Goal: Transaction & Acquisition: Purchase product/service

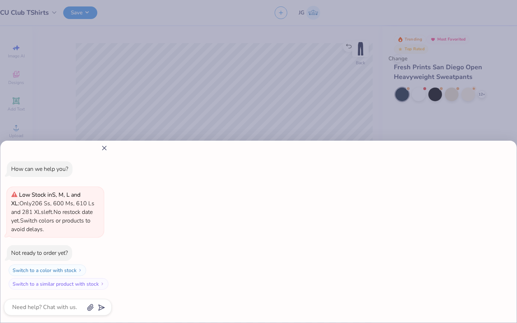
type textarea "x"
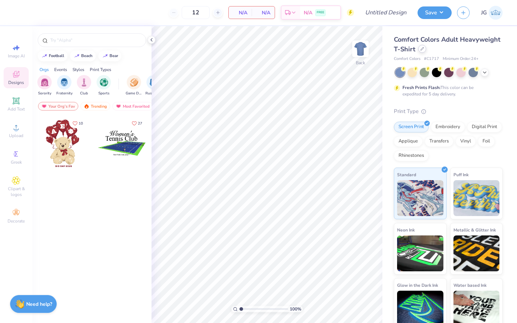
click at [421, 48] on icon at bounding box center [422, 48] width 3 height 3
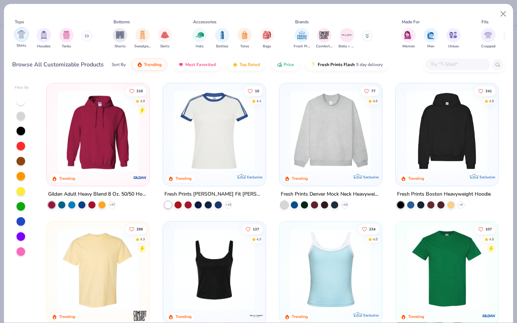
click at [22, 36] on img "filter for Shirts" at bounding box center [21, 34] width 8 height 8
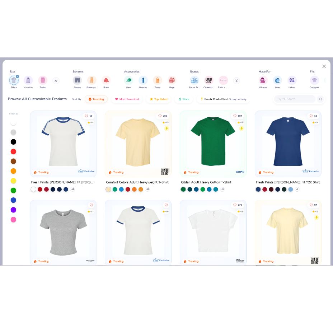
scroll to position [12, 0]
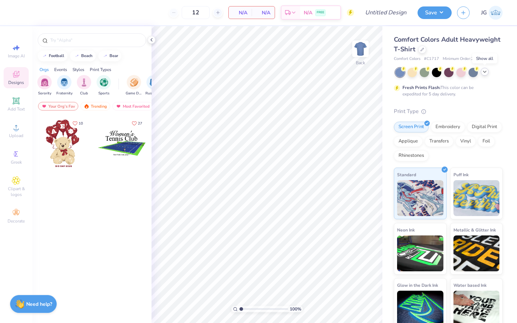
click at [487, 74] on icon at bounding box center [485, 72] width 6 height 6
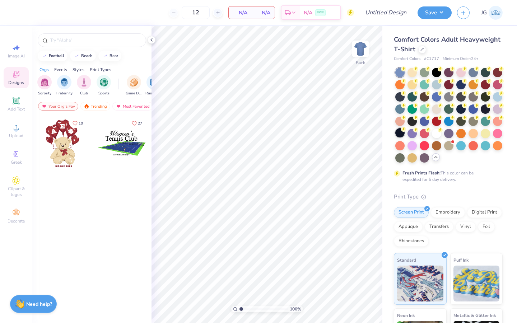
click at [403, 133] on div at bounding box center [399, 132] width 9 height 9
click at [436, 128] on div at bounding box center [436, 132] width 9 height 9
click at [13, 130] on icon at bounding box center [16, 127] width 9 height 9
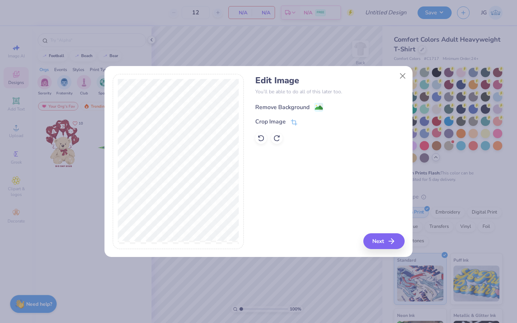
click at [320, 108] on image at bounding box center [319, 108] width 8 height 8
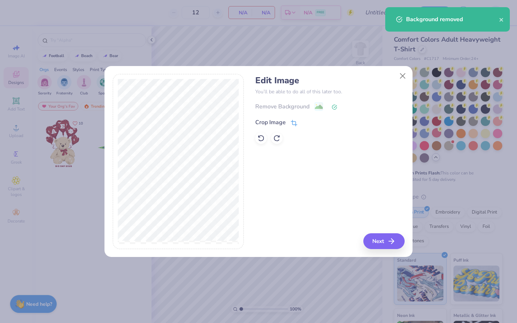
click at [289, 122] on div "Crop Image" at bounding box center [276, 122] width 42 height 9
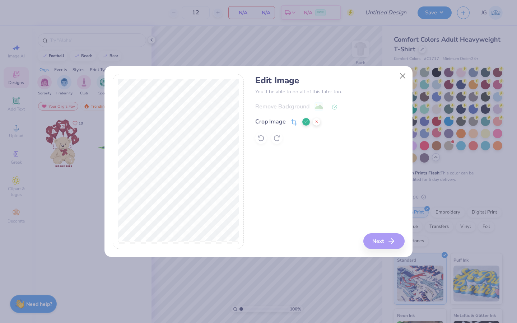
click at [273, 123] on div "Edit Image You’ll be able to do all of this later too. Remove Background Crop I…" at bounding box center [259, 161] width 292 height 175
click at [271, 186] on div "Edit Image You’ll be able to do all of this later too. Remove Background Crop I…" at bounding box center [329, 161] width 149 height 175
click at [305, 122] on icon at bounding box center [306, 121] width 4 height 4
click at [385, 239] on button "Next" at bounding box center [384, 241] width 41 height 16
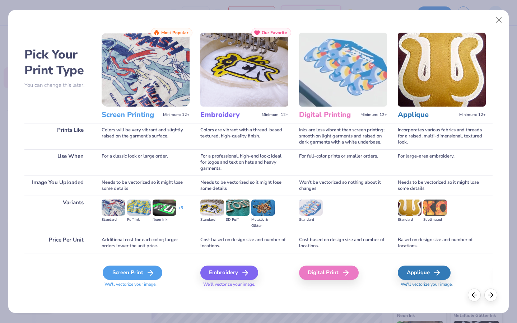
click at [127, 271] on div "Screen Print" at bounding box center [133, 273] width 60 height 14
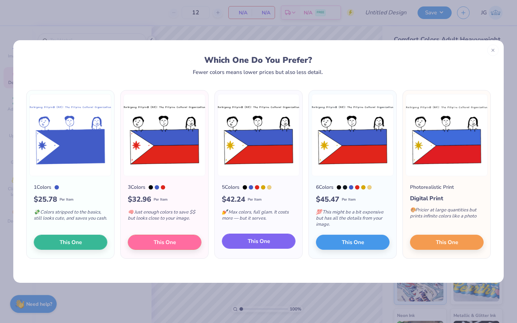
click at [264, 243] on span "This One" at bounding box center [259, 241] width 22 height 8
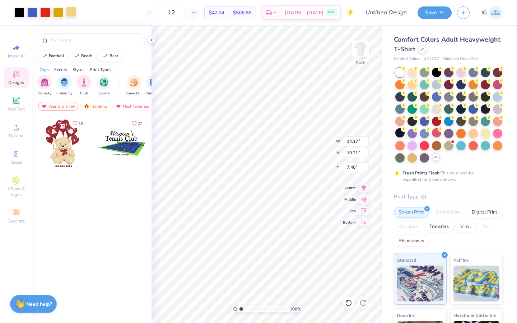
click at [69, 15] on div at bounding box center [71, 12] width 10 height 10
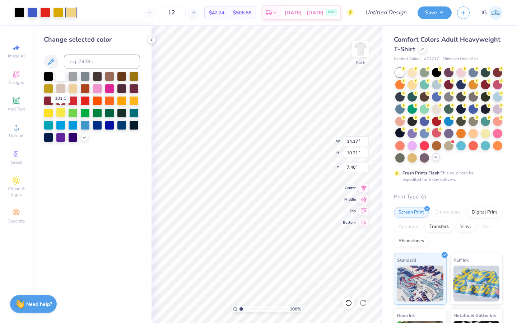
click at [60, 113] on div at bounding box center [60, 112] width 9 height 9
click at [50, 113] on div at bounding box center [48, 112] width 9 height 9
click at [59, 17] on div at bounding box center [58, 12] width 10 height 10
click at [49, 114] on div at bounding box center [48, 112] width 9 height 9
click at [84, 138] on icon at bounding box center [84, 137] width 6 height 6
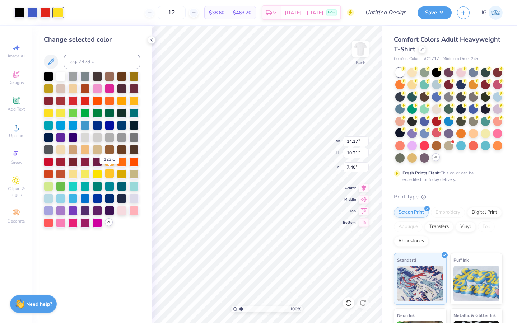
click at [108, 173] on div at bounding box center [109, 173] width 9 height 9
click at [111, 224] on icon at bounding box center [109, 222] width 6 height 6
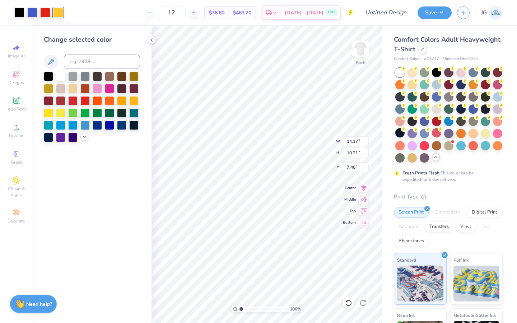
type input "10.74"
type input "7.73"
type input "9.87"
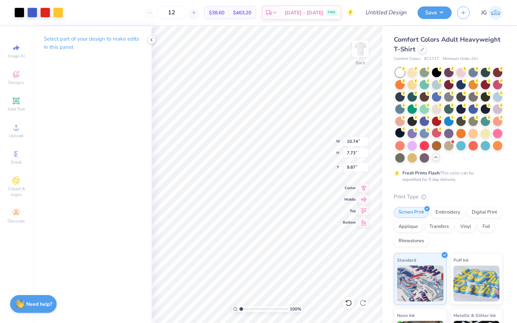
type input "2.64"
type input "8.92"
type input "2.50"
type input "7.82"
type input "6.29"
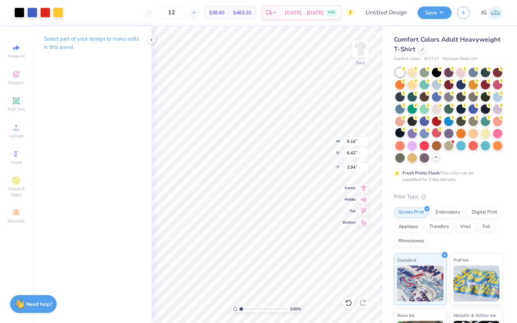
type input "4.41"
type input "3.26"
click at [313, 154] on div "100 % Back W 6.29 H 4.41 Y 3.26 Center Middle Top Bottom" at bounding box center [266, 174] width 231 height 297
type input "8.45"
type input "0.29"
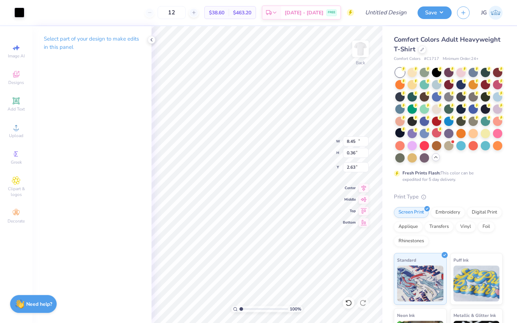
type input "2.71"
click at [365, 44] on img at bounding box center [360, 48] width 29 height 29
click at [20, 128] on div "Upload" at bounding box center [16, 130] width 25 height 21
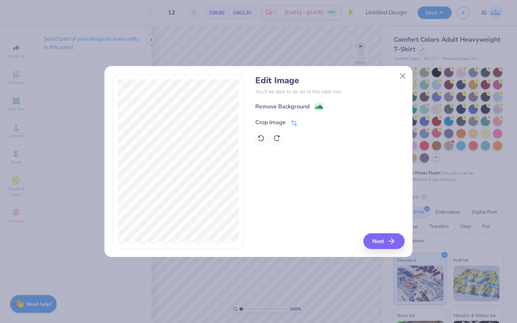
click at [295, 123] on icon at bounding box center [293, 123] width 5 height 5
click at [244, 109] on div "Edit Image You’ll be able to do all of this later too. Remove Background Crop I…" at bounding box center [259, 161] width 292 height 175
click at [306, 120] on icon at bounding box center [306, 121] width 4 height 4
click at [391, 246] on button "Next" at bounding box center [384, 241] width 41 height 16
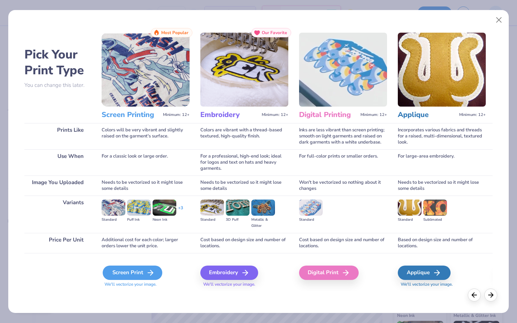
click at [134, 272] on div "Screen Print" at bounding box center [133, 273] width 60 height 14
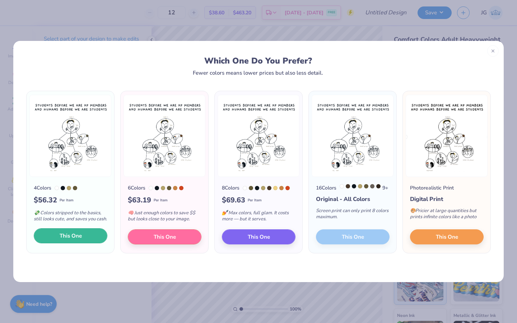
click at [66, 243] on button "This One" at bounding box center [71, 235] width 74 height 15
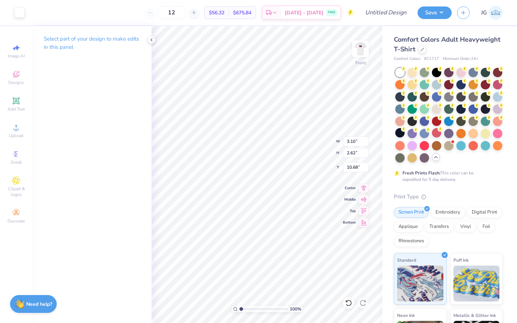
type input "10.84"
click at [59, 14] on div at bounding box center [58, 12] width 10 height 10
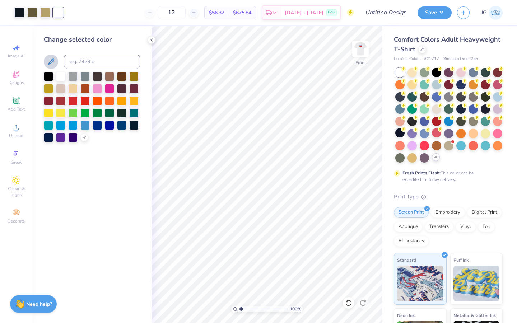
click at [51, 63] on icon at bounding box center [51, 61] width 9 height 9
click at [57, 8] on div at bounding box center [58, 13] width 10 height 10
click at [146, 39] on div "Change selected color" at bounding box center [91, 174] width 119 height 297
click at [152, 41] on icon at bounding box center [152, 40] width 6 height 6
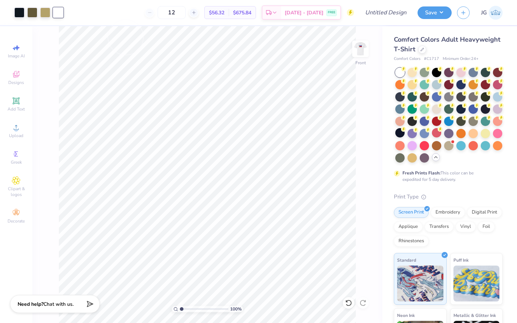
click at [58, 9] on div at bounding box center [58, 13] width 10 height 10
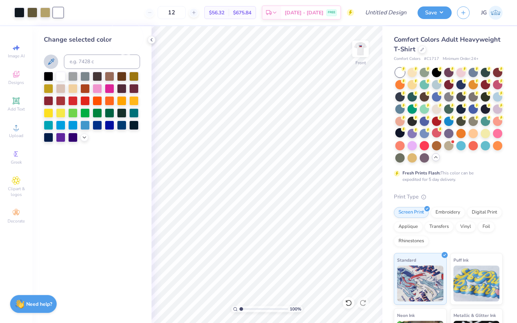
click at [53, 63] on icon at bounding box center [51, 61] width 9 height 9
click at [84, 137] on icon at bounding box center [84, 137] width 6 height 6
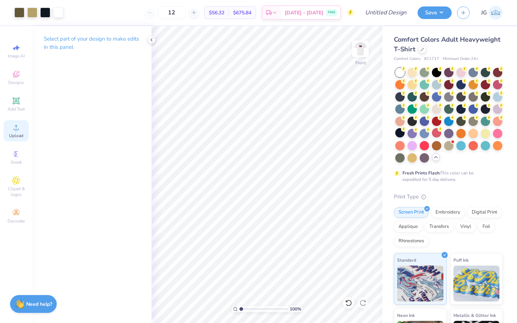
click at [16, 127] on icon at bounding box center [16, 127] width 5 height 5
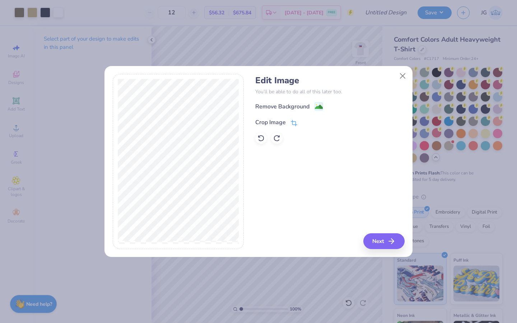
click at [292, 123] on icon at bounding box center [294, 123] width 6 height 6
click at [303, 121] on button at bounding box center [306, 122] width 8 height 8
click at [320, 103] on icon at bounding box center [321, 107] width 4 height 8
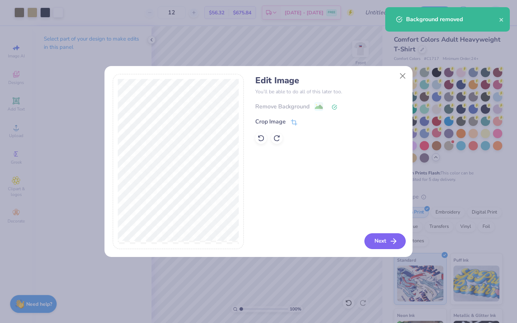
click at [377, 242] on button "Next" at bounding box center [384, 241] width 41 height 16
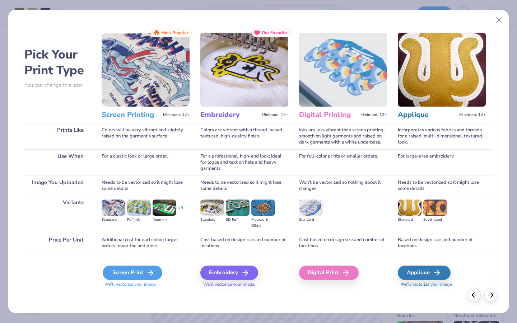
click at [127, 275] on div "Screen Print" at bounding box center [133, 273] width 60 height 14
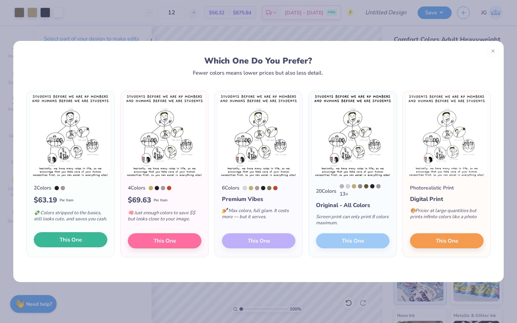
click at [72, 243] on span "This One" at bounding box center [71, 240] width 22 height 8
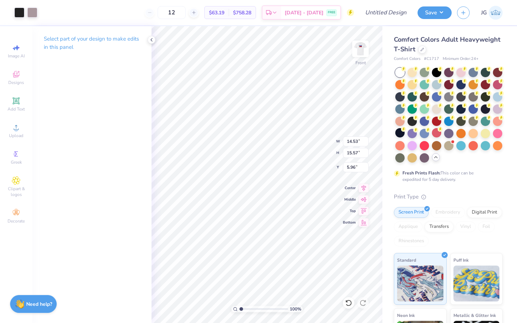
type input "13.29"
type input "14.24"
type input "5.97"
drag, startPoint x: 242, startPoint y: 307, endPoint x: 253, endPoint y: 307, distance: 10.4
type input "3.5"
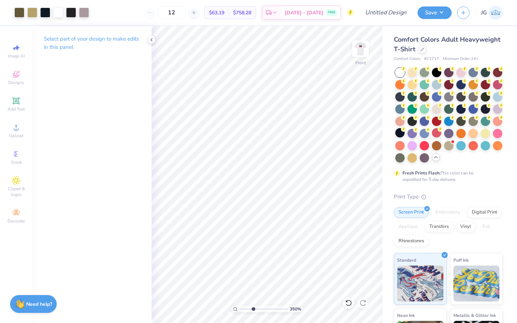
click at [253, 307] on input "range" at bounding box center [263, 309] width 48 height 6
type input "0.33"
type input "0.19"
type input "15.72"
drag, startPoint x: 253, startPoint y: 309, endPoint x: 233, endPoint y: 306, distance: 19.9
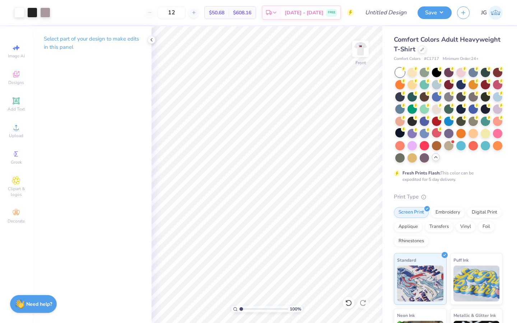
click at [233, 307] on div "100 %" at bounding box center [267, 309] width 72 height 6
drag, startPoint x: 241, startPoint y: 307, endPoint x: 255, endPoint y: 307, distance: 14.4
click at [255, 307] on input "range" at bounding box center [263, 309] width 48 height 6
click at [151, 37] on icon at bounding box center [152, 40] width 6 height 6
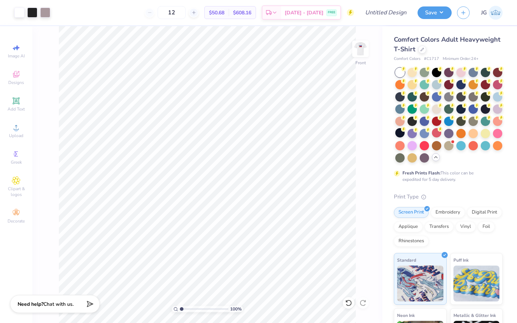
drag, startPoint x: 197, startPoint y: 310, endPoint x: 171, endPoint y: 309, distance: 26.2
type input "1"
click at [180, 309] on input "range" at bounding box center [204, 309] width 48 height 6
click at [45, 15] on div at bounding box center [45, 12] width 10 height 10
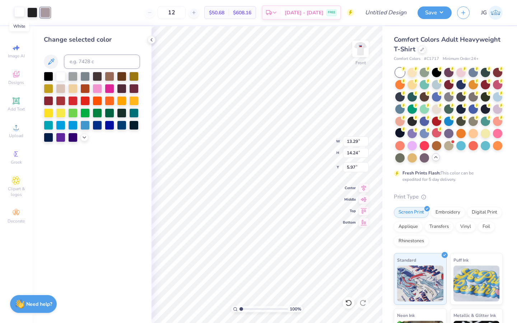
click at [19, 7] on div at bounding box center [19, 12] width 10 height 10
click at [45, 76] on div at bounding box center [48, 75] width 9 height 9
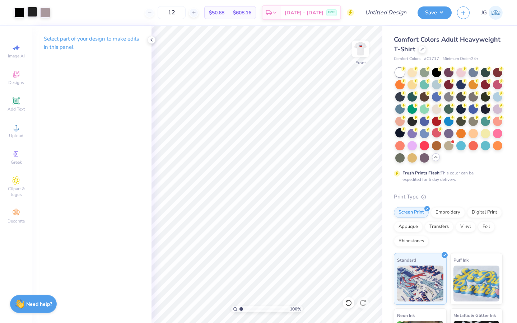
click at [29, 12] on div at bounding box center [32, 12] width 10 height 10
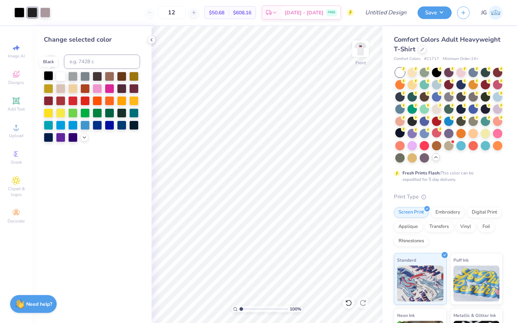
click at [49, 76] on div at bounding box center [48, 75] width 9 height 9
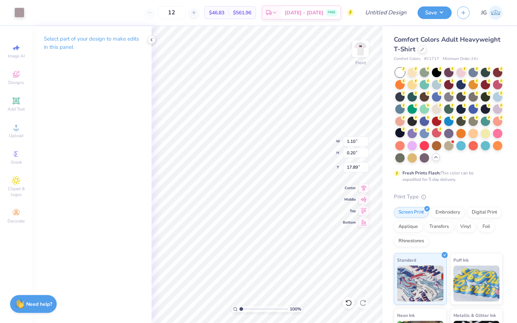
type input "17.89"
type input "5.96"
drag, startPoint x: 243, startPoint y: 309, endPoint x: 254, endPoint y: 309, distance: 11.5
click at [254, 309] on input "range" at bounding box center [263, 309] width 48 height 6
click at [348, 301] on icon at bounding box center [348, 302] width 7 height 7
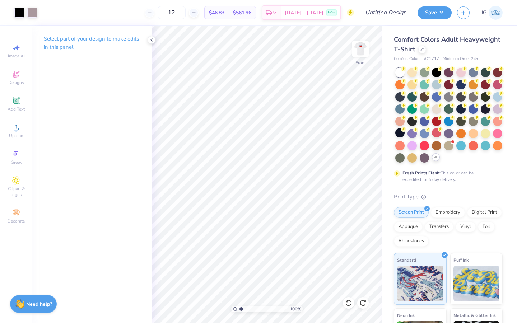
type input "1"
click at [228, 307] on div "100 %" at bounding box center [266, 174] width 297 height 297
type input "3.41"
type input "5.98"
click at [265, 306] on input "range" at bounding box center [263, 309] width 48 height 6
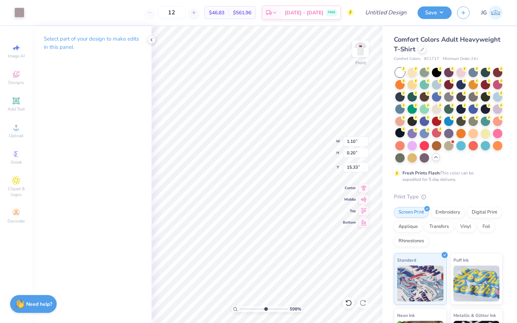
type input "15.39"
type input "1"
click at [229, 308] on div "100 %" at bounding box center [266, 174] width 297 height 297
click at [362, 48] on img at bounding box center [360, 48] width 29 height 29
click at [363, 58] on img at bounding box center [360, 48] width 29 height 29
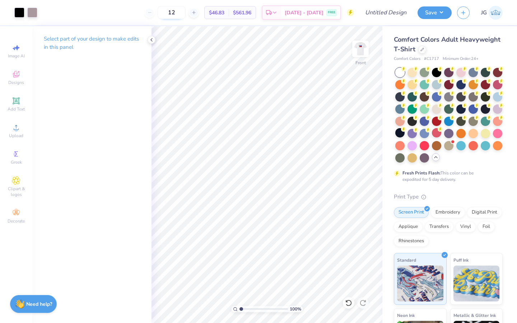
click at [186, 13] on input "12" at bounding box center [172, 12] width 28 height 13
type input "1"
click at [182, 13] on input "50" at bounding box center [168, 12] width 28 height 13
type input "5"
type input "7"
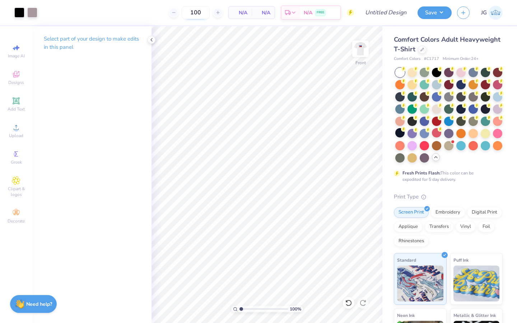
type input "100"
click at [29, 7] on div at bounding box center [32, 12] width 10 height 10
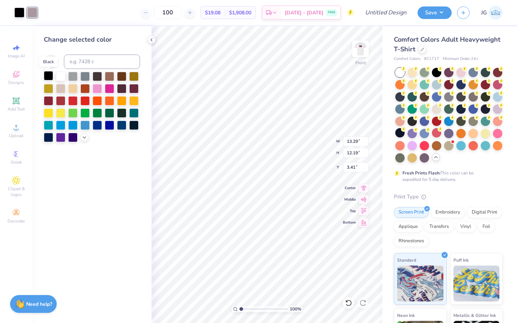
click at [51, 78] on div at bounding box center [48, 75] width 9 height 9
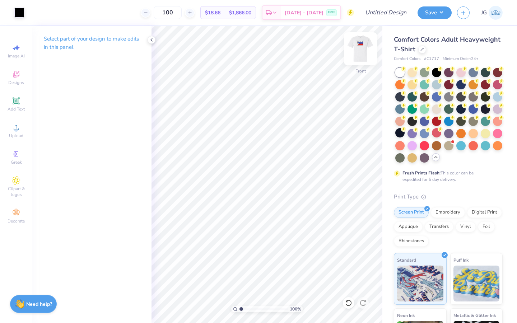
click at [365, 52] on img at bounding box center [360, 48] width 29 height 29
click at [18, 15] on div at bounding box center [19, 12] width 10 height 10
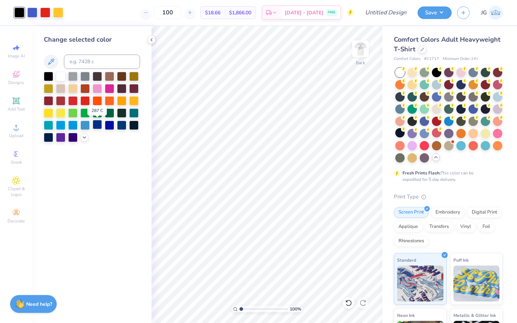
click at [99, 125] on div at bounding box center [97, 124] width 9 height 9
click at [125, 128] on div at bounding box center [121, 124] width 9 height 9
click at [32, 14] on div at bounding box center [32, 12] width 10 height 10
click at [119, 124] on div at bounding box center [121, 124] width 9 height 9
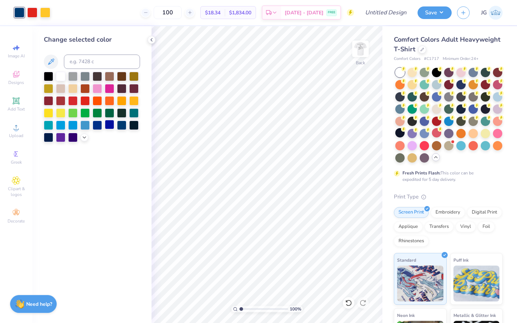
click at [106, 126] on div at bounding box center [109, 124] width 9 height 9
click at [94, 125] on div at bounding box center [97, 124] width 9 height 9
click at [83, 137] on icon at bounding box center [84, 137] width 6 height 6
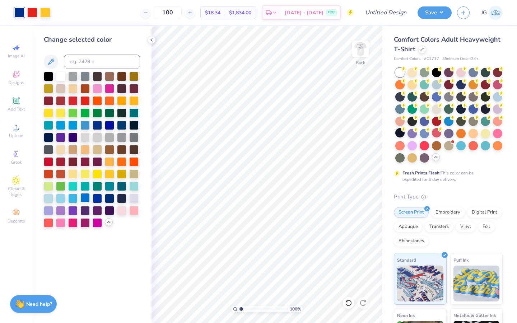
click at [83, 196] on div at bounding box center [84, 197] width 9 height 9
click at [94, 198] on div at bounding box center [97, 197] width 9 height 9
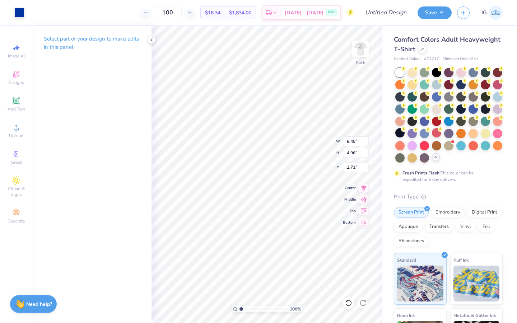
click at [149, 79] on div "Select part of your design to make edits in this panel" at bounding box center [91, 174] width 119 height 297
click at [17, 11] on div at bounding box center [19, 12] width 10 height 10
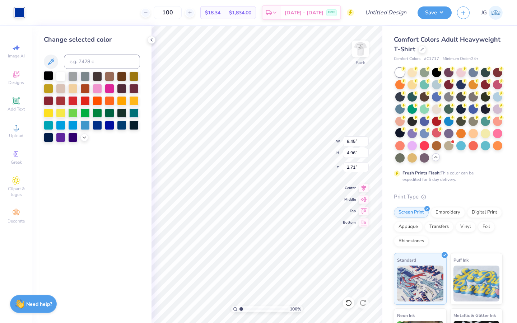
click at [50, 77] on div at bounding box center [48, 75] width 9 height 9
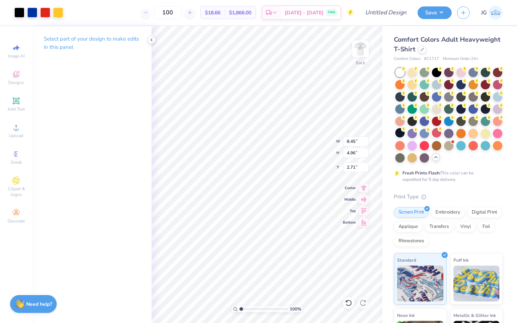
type input "2.54"
click at [359, 49] on img at bounding box center [360, 48] width 29 height 29
click at [358, 57] on img at bounding box center [360, 48] width 29 height 29
click at [422, 52] on div at bounding box center [422, 49] width 8 height 8
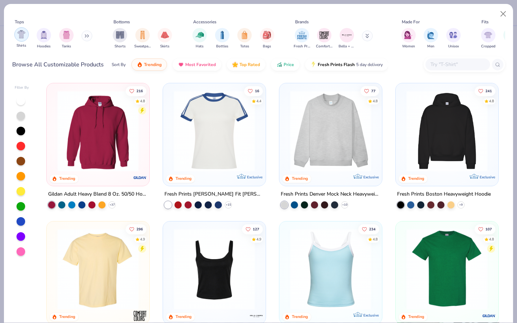
click at [24, 41] on div "Shirts" at bounding box center [21, 37] width 14 height 21
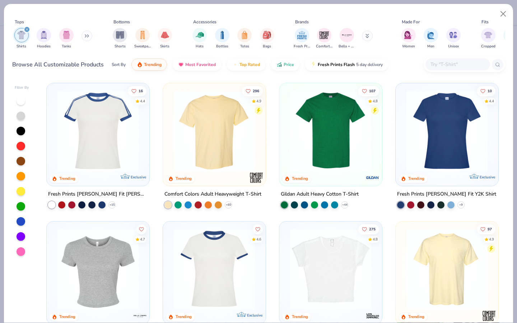
click at [331, 121] on img at bounding box center [330, 130] width 88 height 81
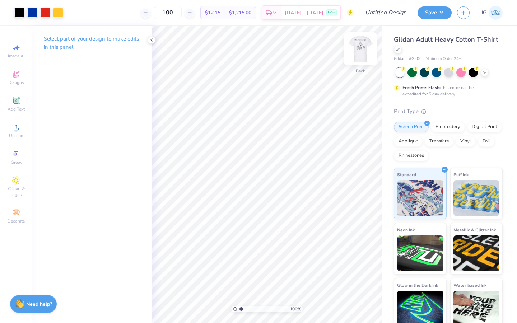
click at [363, 46] on img at bounding box center [360, 48] width 29 height 29
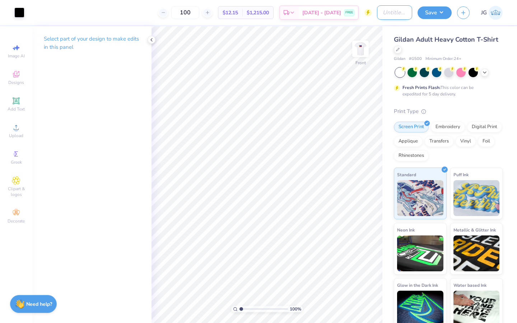
click at [390, 18] on input "Design Title" at bounding box center [394, 12] width 35 height 14
type input "KP Club Shirt"
click at [437, 12] on button "Save" at bounding box center [434, 11] width 34 height 13
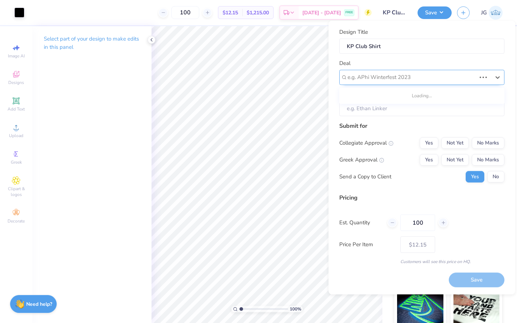
click at [393, 77] on div at bounding box center [411, 77] width 128 height 10
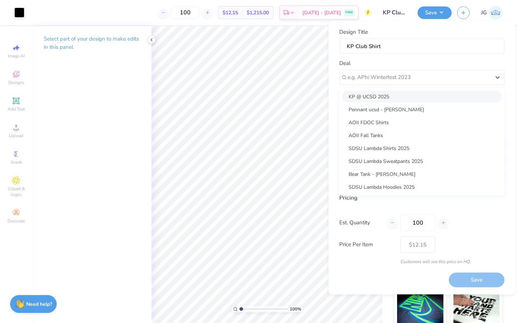
click at [386, 97] on div "KP @ UCSD 2025" at bounding box center [421, 96] width 159 height 12
type input "Kabiling Pilipino"
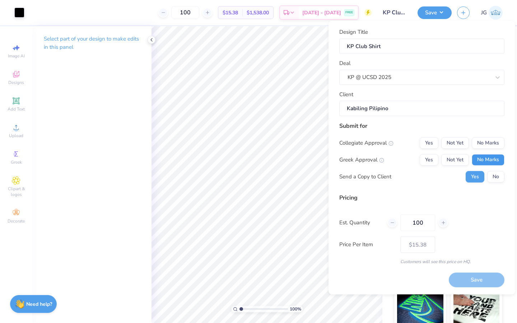
click at [491, 164] on button "No Marks" at bounding box center [487, 159] width 33 height 11
click at [491, 143] on button "No Marks" at bounding box center [487, 142] width 33 height 11
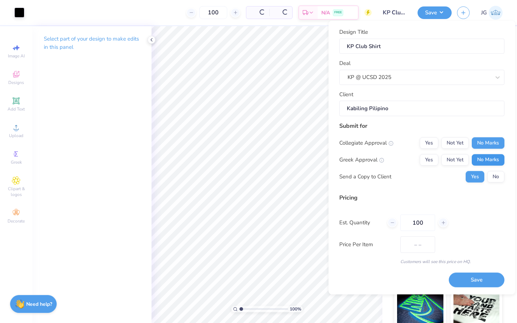
type input "$12.15"
click at [493, 174] on button "No" at bounding box center [495, 176] width 17 height 11
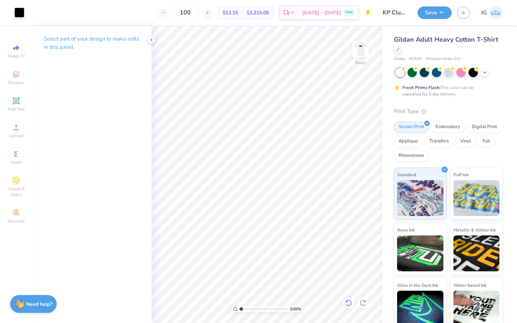
click at [347, 308] on div at bounding box center [348, 302] width 11 height 11
click at [255, 309] on input "range" at bounding box center [263, 309] width 48 height 6
click at [352, 302] on div at bounding box center [348, 302] width 11 height 11
drag, startPoint x: 255, startPoint y: 308, endPoint x: 237, endPoint y: 306, distance: 17.6
type input "1"
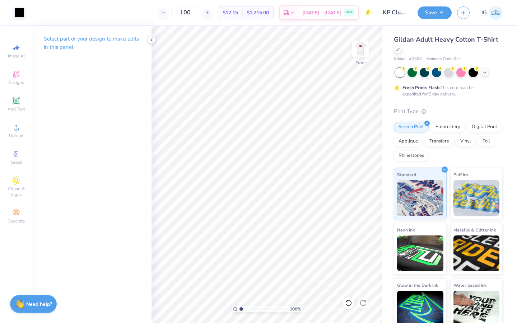
click at [239, 306] on input "range" at bounding box center [263, 309] width 48 height 6
click at [435, 17] on button "Save" at bounding box center [434, 11] width 34 height 13
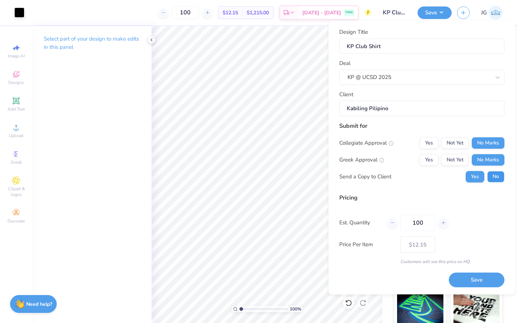
click at [494, 177] on button "No" at bounding box center [495, 176] width 17 height 11
click at [468, 279] on button "Save" at bounding box center [477, 280] width 56 height 15
type input "– –"
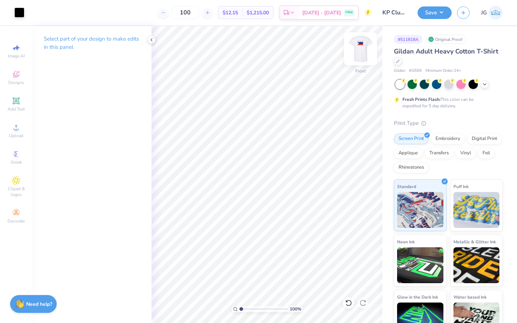
click at [354, 56] on img at bounding box center [360, 48] width 29 height 29
click at [356, 53] on img at bounding box center [360, 48] width 29 height 29
click at [361, 53] on img at bounding box center [360, 48] width 29 height 29
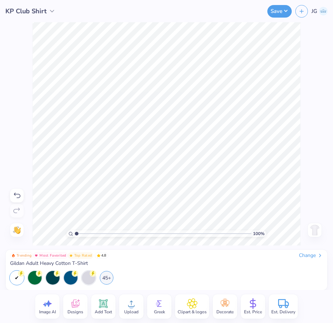
click at [79, 302] on icon at bounding box center [75, 304] width 8 height 8
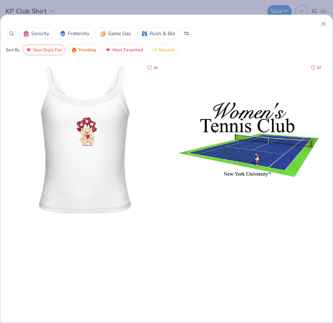
click at [13, 35] on line at bounding box center [13, 34] width 1 height 1
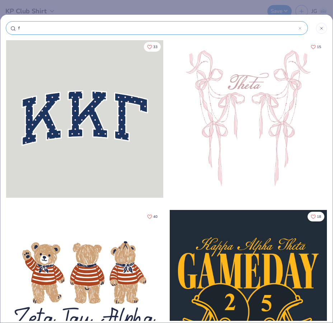
type input "fi"
type input "fil"
type input "fili"
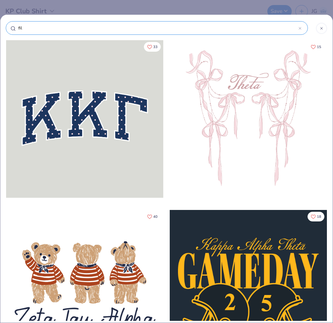
type input "fili"
type input "filip"
type input "filipi"
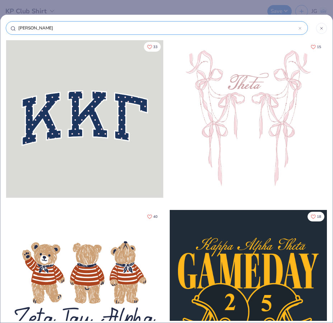
type input "filipin"
type input "filipino"
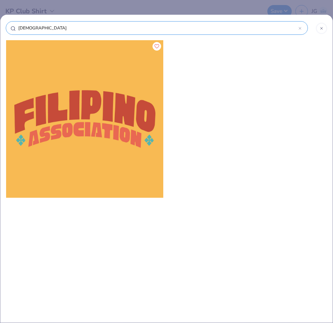
type input "filipin"
type input "filipi"
type input "filip"
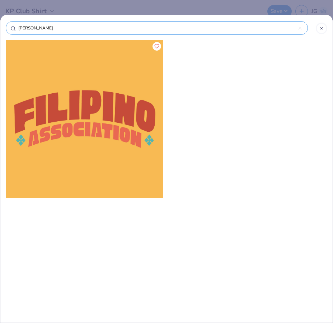
type input "filip"
type input "fili"
type input "fil"
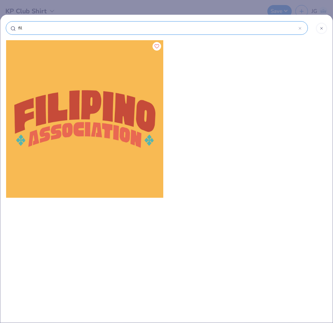
type input "fi"
type input "f"
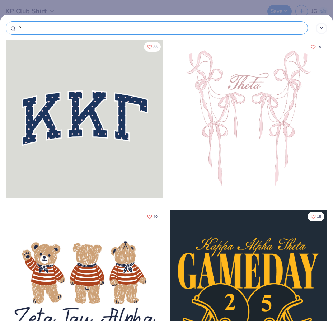
type input "Ph"
type input "Phi"
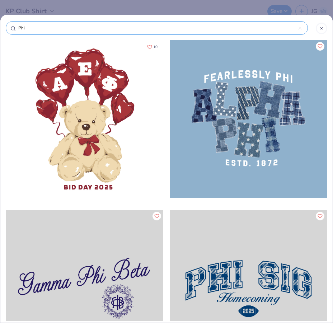
type input "Phil"
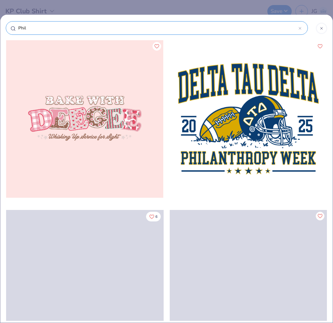
type input "Phili"
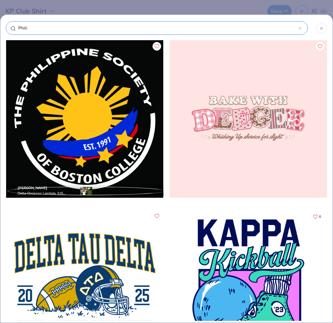
type input "Philip"
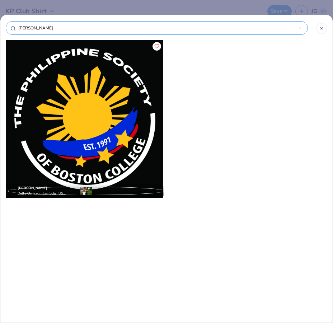
type input "Philip"
click at [320, 28] on icon at bounding box center [321, 28] width 4 height 4
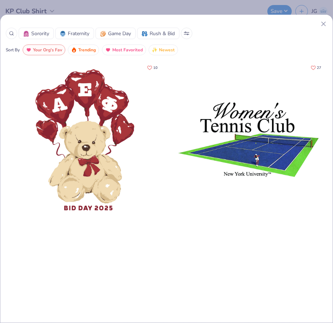
click at [324, 21] on icon at bounding box center [324, 24] width 8 height 8
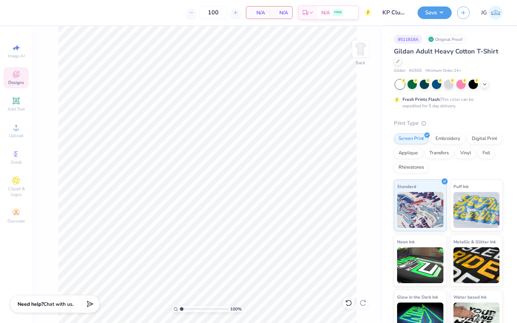
click at [19, 77] on icon at bounding box center [16, 74] width 9 height 9
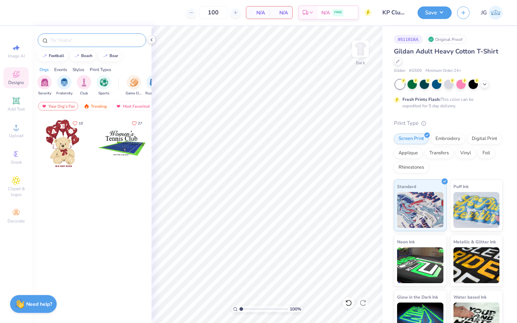
click at [82, 42] on input "text" at bounding box center [96, 40] width 92 height 7
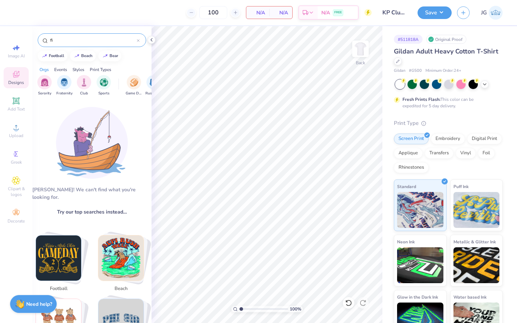
type input "f"
type input "P"
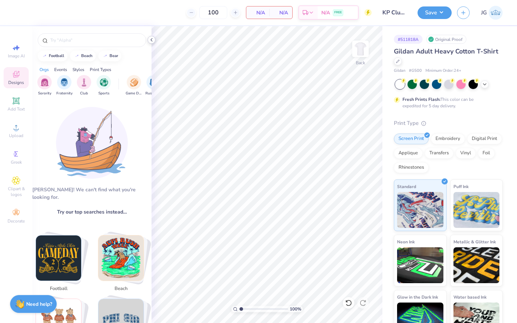
click at [152, 40] on icon at bounding box center [152, 40] width 6 height 6
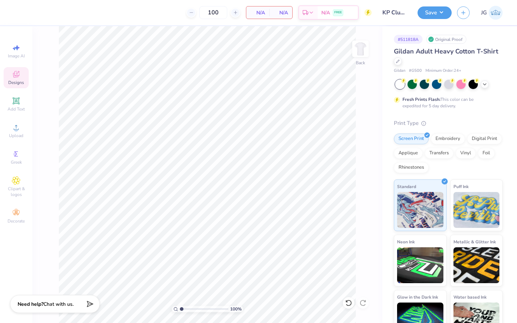
click at [19, 84] on span "Designs" at bounding box center [16, 83] width 16 height 6
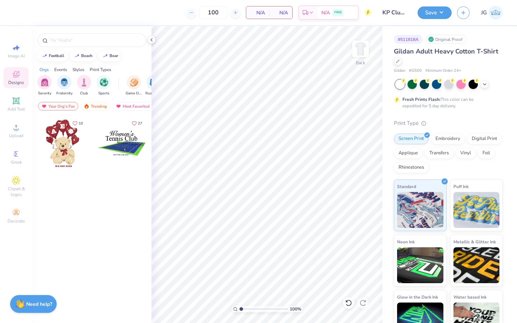
click at [62, 67] on div "Events" at bounding box center [60, 69] width 13 height 6
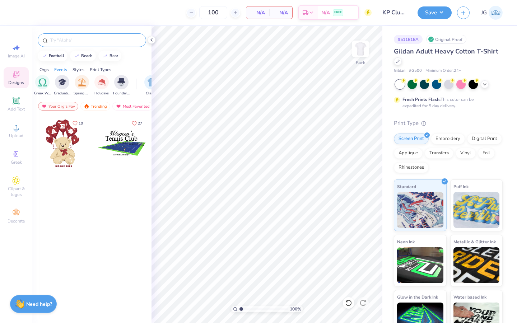
click at [123, 42] on input "text" at bounding box center [96, 40] width 92 height 7
type input "culture"
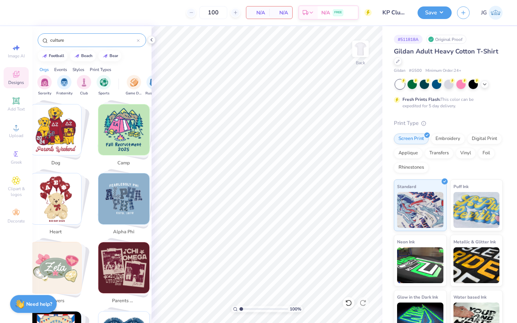
scroll to position [478, 0]
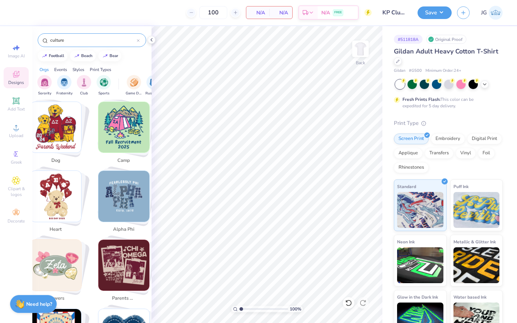
click at [137, 40] on icon at bounding box center [138, 40] width 2 height 2
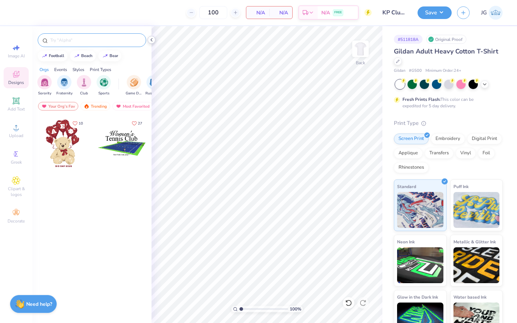
click at [152, 40] on icon at bounding box center [152, 40] width 6 height 6
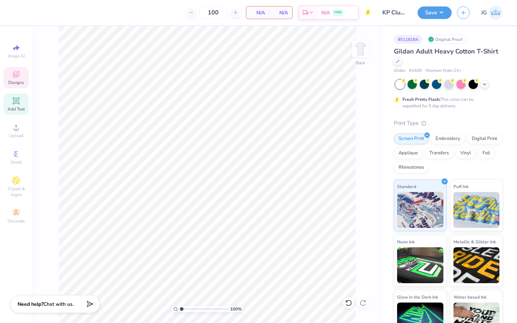
click at [15, 104] on icon at bounding box center [16, 101] width 9 height 9
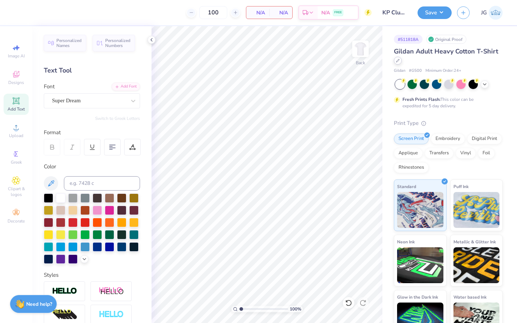
click at [397, 64] on div at bounding box center [398, 61] width 8 height 8
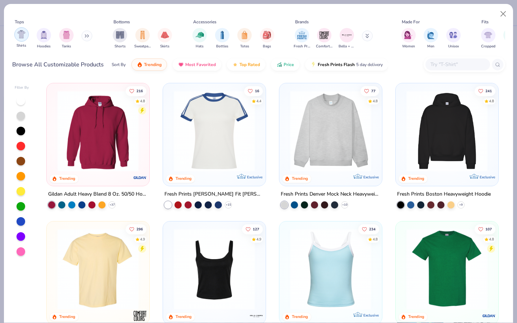
click at [18, 39] on div "filter for Shirts" at bounding box center [21, 34] width 14 height 14
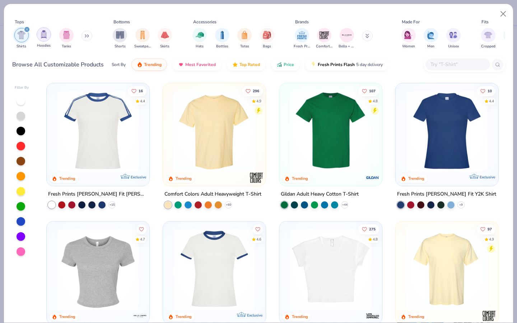
click at [41, 32] on img "filter for Hoodies" at bounding box center [44, 34] width 8 height 8
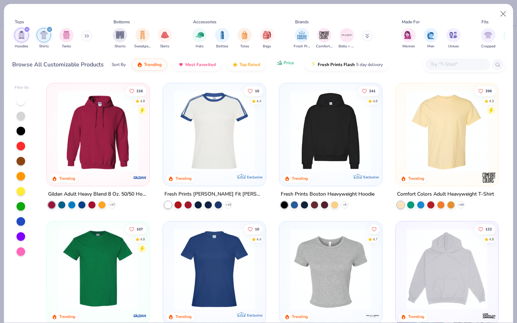
click at [281, 68] on button "Price" at bounding box center [285, 63] width 28 height 12
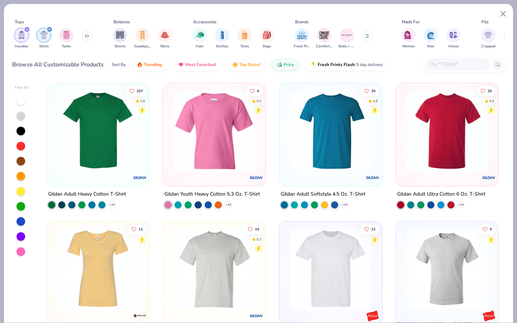
click at [45, 29] on div "filter for Shirts" at bounding box center [44, 35] width 14 height 14
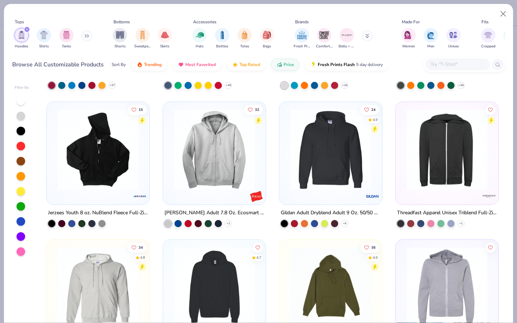
scroll to position [401, 0]
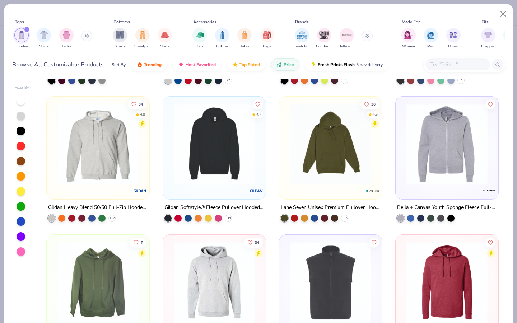
click at [362, 163] on img at bounding box center [330, 144] width 88 height 81
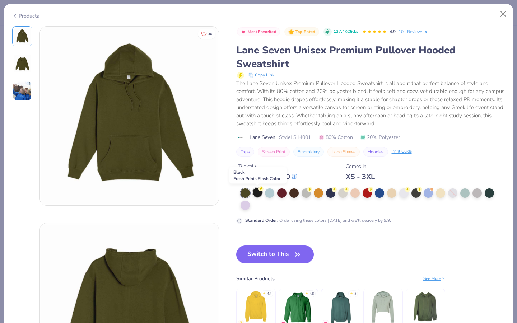
click at [258, 193] on div at bounding box center [257, 192] width 9 height 9
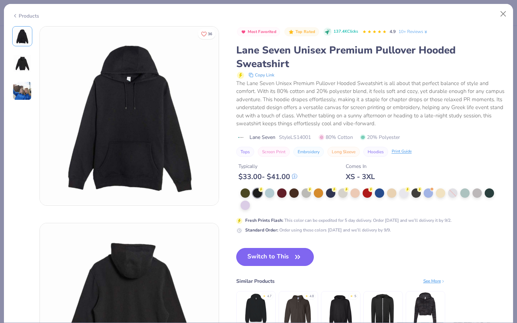
click at [259, 261] on button "Switch to This" at bounding box center [275, 257] width 78 height 18
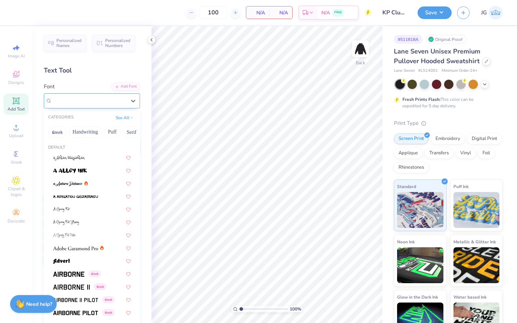
click at [104, 101] on div "Super Dream" at bounding box center [88, 100] width 75 height 11
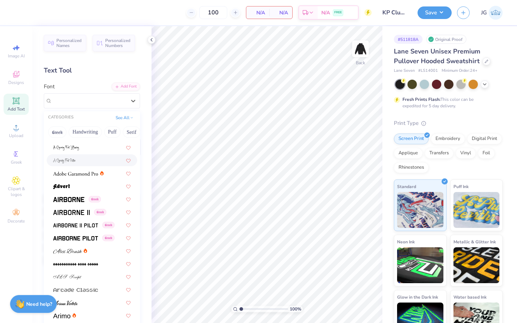
scroll to position [79, 0]
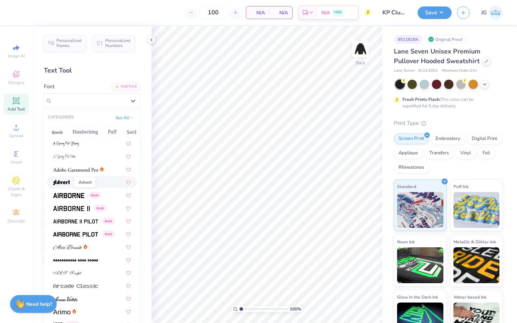
click at [61, 184] on img at bounding box center [61, 182] width 17 height 5
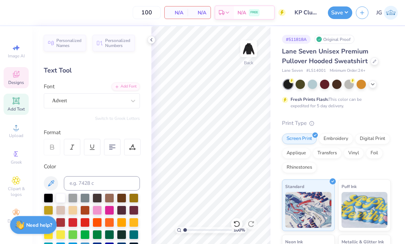
click at [15, 81] on span "Designs" at bounding box center [16, 83] width 16 height 6
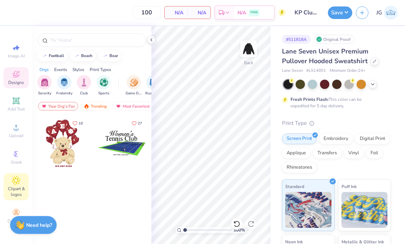
click at [18, 189] on span "Clipart & logos" at bounding box center [16, 191] width 25 height 11
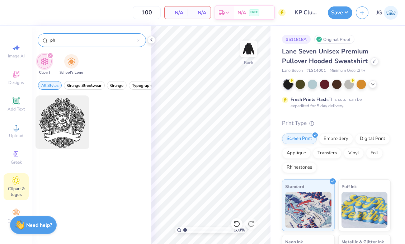
type input "p"
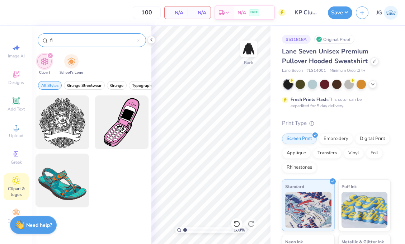
type input "f"
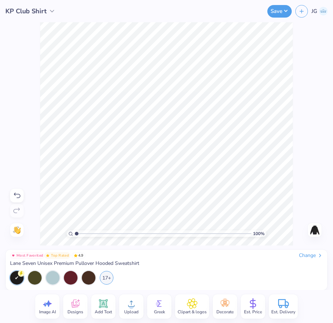
click at [124, 306] on div "Upload" at bounding box center [131, 306] width 24 height 24
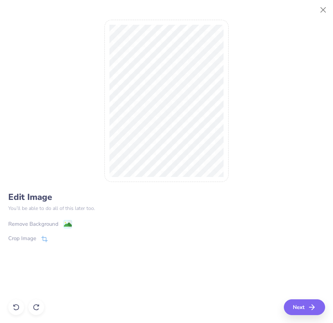
click at [71, 226] on image at bounding box center [68, 224] width 8 height 8
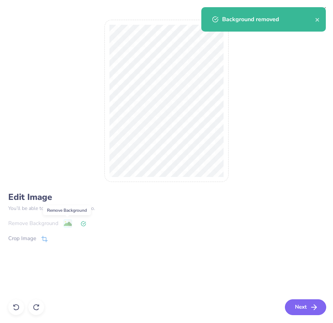
click at [300, 301] on button "Next" at bounding box center [305, 307] width 41 height 16
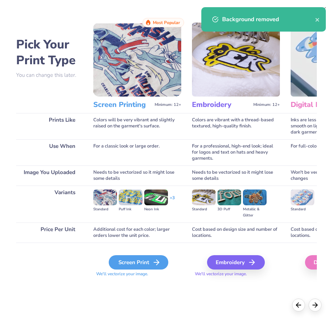
click at [134, 264] on div "Screen Print" at bounding box center [139, 262] width 60 height 14
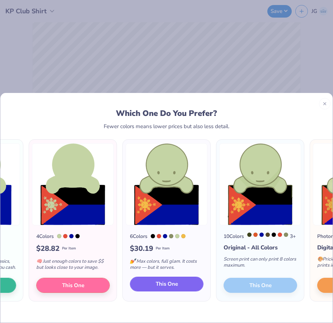
click at [173, 288] on span "This One" at bounding box center [167, 284] width 22 height 8
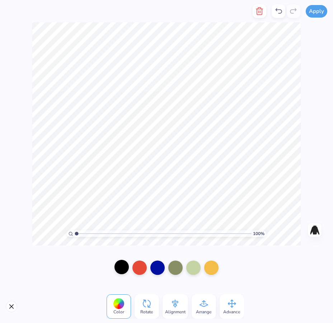
click at [124, 266] on div at bounding box center [121, 267] width 14 height 14
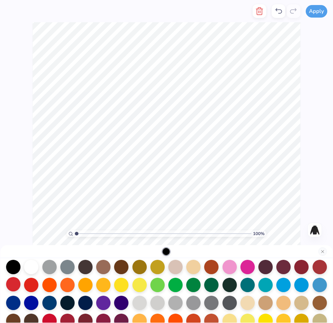
scroll to position [19, 0]
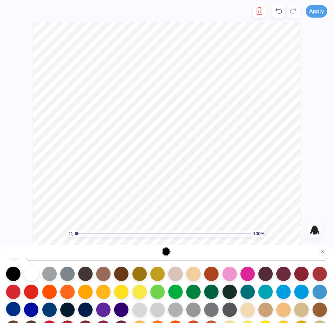
click at [11, 310] on div at bounding box center [13, 309] width 14 height 14
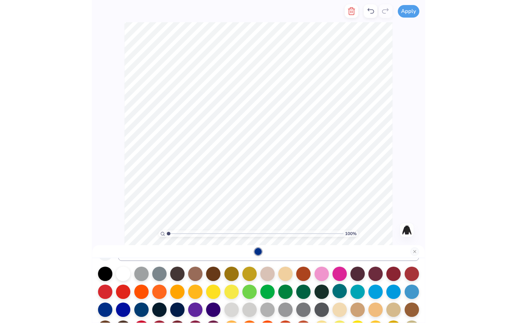
scroll to position [74, 0]
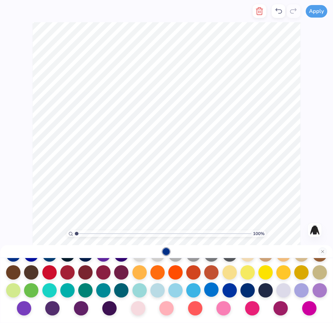
click at [210, 291] on div at bounding box center [211, 289] width 14 height 14
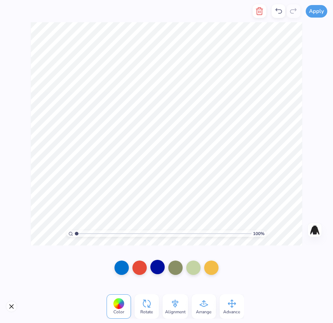
click at [154, 271] on div at bounding box center [157, 267] width 14 height 14
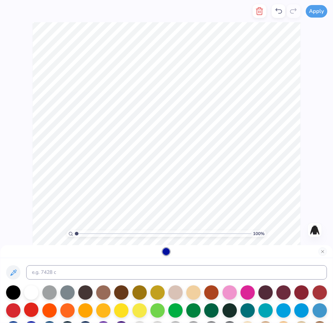
click at [27, 312] on div at bounding box center [31, 309] width 14 height 14
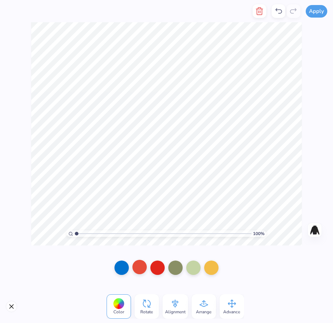
click at [137, 268] on div at bounding box center [139, 267] width 14 height 14
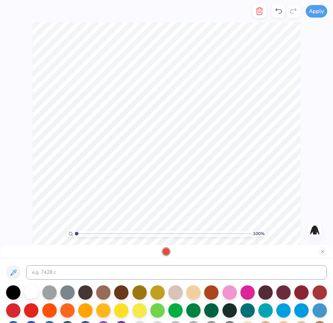
click at [33, 289] on div at bounding box center [31, 292] width 14 height 14
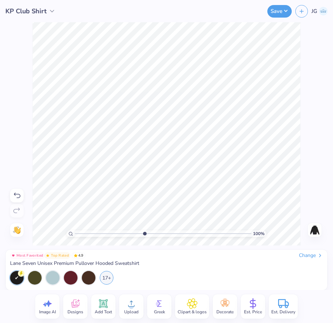
click at [144, 231] on input "range" at bounding box center [163, 233] width 177 height 6
drag, startPoint x: 147, startPoint y: 233, endPoint x: 206, endPoint y: 225, distance: 59.3
click at [206, 230] on input "range" at bounding box center [163, 233] width 177 height 6
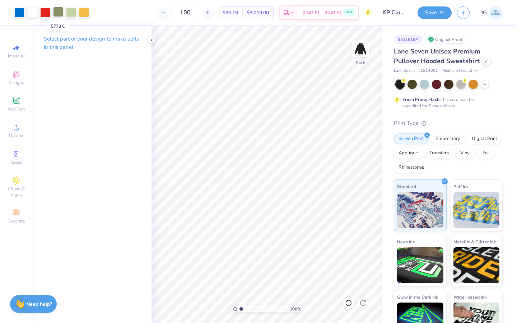
click at [57, 10] on div at bounding box center [58, 12] width 10 height 10
drag, startPoint x: 243, startPoint y: 307, endPoint x: 264, endPoint y: 307, distance: 20.8
click at [264, 307] on input "range" at bounding box center [263, 309] width 48 height 6
drag, startPoint x: 264, startPoint y: 307, endPoint x: 282, endPoint y: 307, distance: 18.3
click at [282, 307] on input "range" at bounding box center [263, 309] width 48 height 6
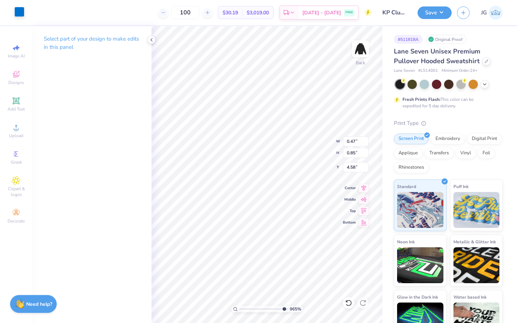
click at [22, 15] on div at bounding box center [19, 12] width 10 height 10
click at [20, 14] on div at bounding box center [19, 13] width 10 height 10
click at [18, 13] on div at bounding box center [19, 12] width 10 height 10
click at [18, 13] on div at bounding box center [19, 13] width 10 height 10
drag, startPoint x: 279, startPoint y: 310, endPoint x: 252, endPoint y: 307, distance: 27.4
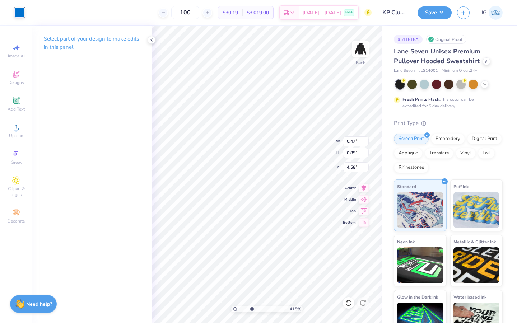
type input "3.2"
click at [252, 308] on input "range" at bounding box center [263, 309] width 48 height 6
click at [21, 15] on div at bounding box center [19, 13] width 10 height 10
click at [21, 17] on div at bounding box center [19, 13] width 10 height 10
click at [152, 43] on div at bounding box center [151, 40] width 8 height 8
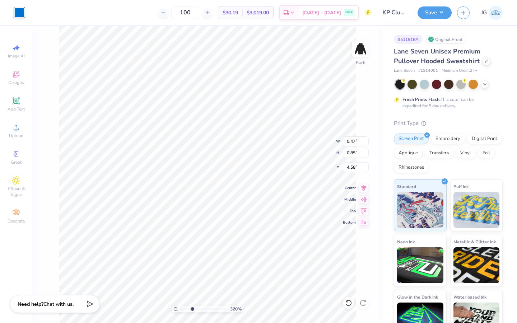
click at [22, 13] on div at bounding box center [19, 13] width 10 height 10
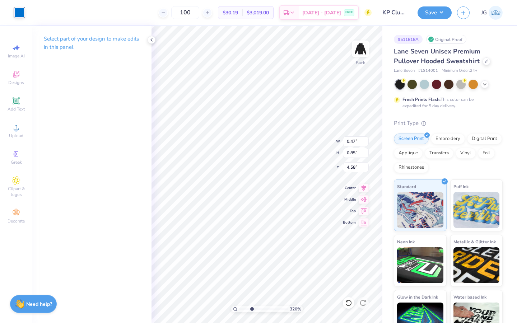
type input "1.92"
type input "1.63"
click at [277, 272] on div "320 % Back W 1.92 1.92 " H 1.92 1.92 " Y 1.63 1.63 " Center Middle Top Bottom" at bounding box center [266, 174] width 231 height 297
click at [294, 301] on div "320 % Back W 1.92 H 1.92 Y 1.63 Center Middle Top Bottom" at bounding box center [266, 174] width 231 height 297
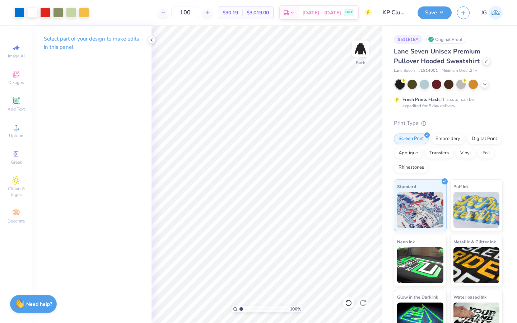
click at [218, 302] on div "100 %" at bounding box center [266, 174] width 297 height 297
click at [151, 41] on icon at bounding box center [152, 40] width 6 height 6
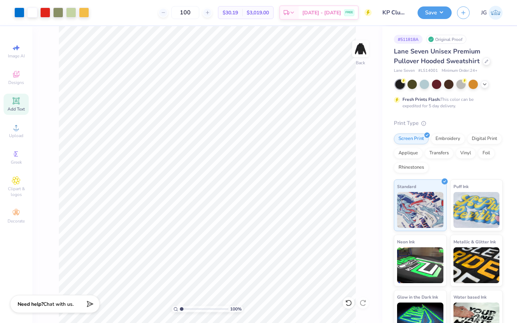
click at [25, 99] on div "Add Text" at bounding box center [16, 104] width 25 height 21
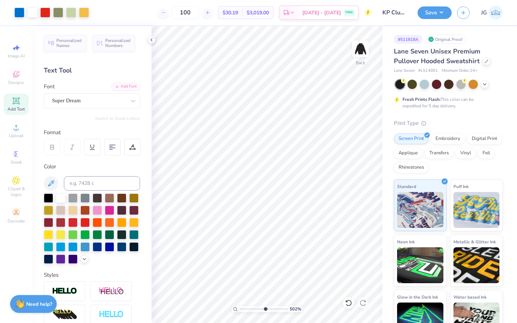
drag, startPoint x: 239, startPoint y: 310, endPoint x: 264, endPoint y: 309, distance: 24.4
type input "5.91"
click at [264, 309] on input "range" at bounding box center [263, 309] width 48 height 6
click at [19, 15] on div at bounding box center [19, 12] width 10 height 10
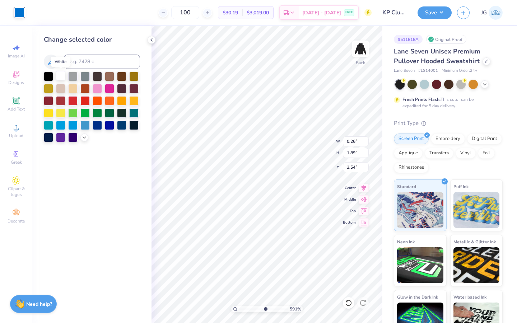
click at [62, 79] on div at bounding box center [60, 75] width 9 height 9
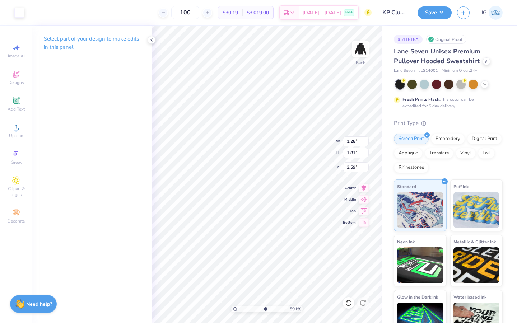
type input "2.91"
type input "1.01"
type input "4.42"
click at [19, 17] on div at bounding box center [19, 12] width 10 height 10
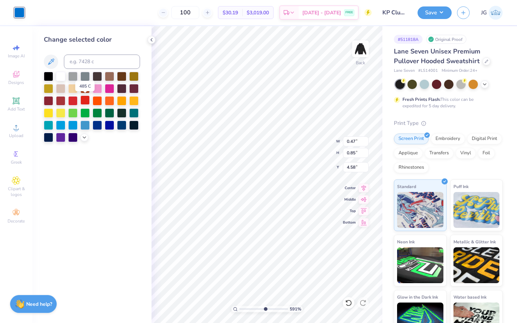
click at [86, 102] on div at bounding box center [84, 99] width 9 height 9
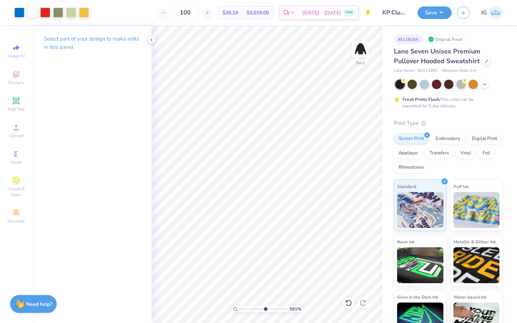
click at [148, 37] on div "Select part of your design to make edits in this panel" at bounding box center [91, 45] width 119 height 39
click at [151, 39] on polyline at bounding box center [151, 39] width 1 height 3
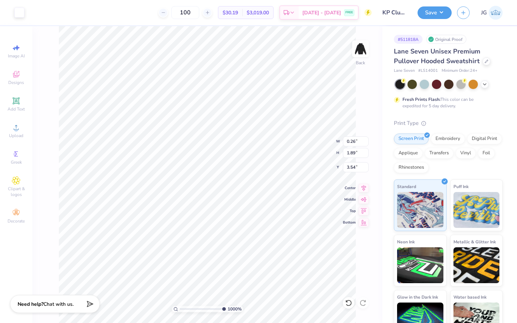
drag, startPoint x: 206, startPoint y: 309, endPoint x: 260, endPoint y: 310, distance: 54.2
type input "10"
click at [226, 310] on input "range" at bounding box center [203, 309] width 46 height 6
type input "1.28"
type input "1.81"
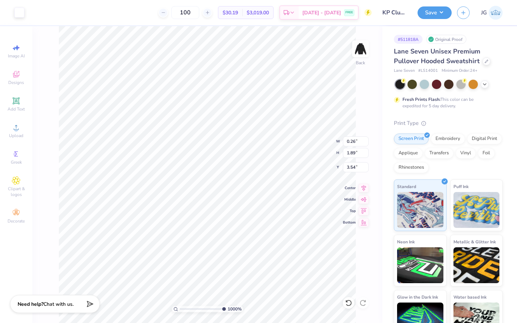
type input "3.59"
type input "0.26"
type input "1.89"
type input "3.54"
drag, startPoint x: 220, startPoint y: 310, endPoint x: 183, endPoint y: 308, distance: 37.7
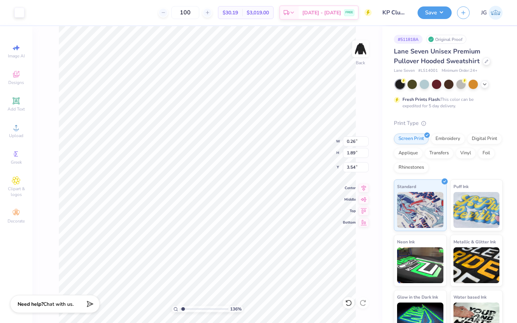
click at [183, 308] on input "range" at bounding box center [204, 309] width 48 height 6
drag, startPoint x: 183, startPoint y: 310, endPoint x: 208, endPoint y: 308, distance: 25.2
type input "6.49"
click at [208, 308] on input "range" at bounding box center [204, 309] width 48 height 6
click at [44, 14] on div at bounding box center [45, 12] width 10 height 10
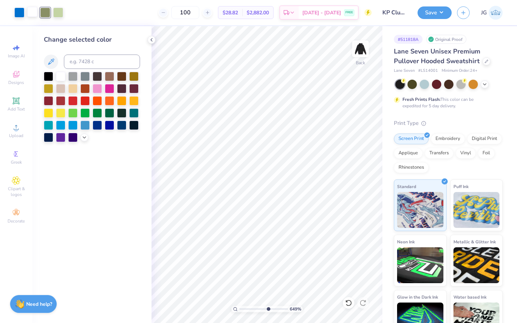
click at [32, 13] on div at bounding box center [32, 12] width 10 height 10
click at [81, 133] on div at bounding box center [92, 107] width 96 height 70
click at [84, 140] on div at bounding box center [84, 137] width 8 height 8
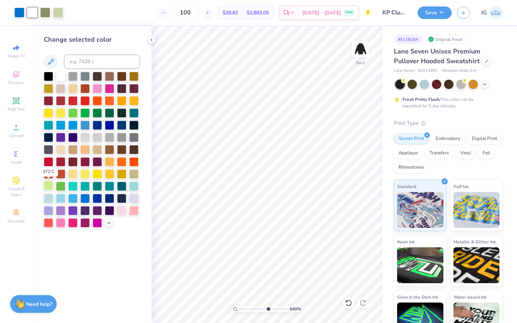
click at [48, 185] on div at bounding box center [48, 185] width 9 height 9
click at [134, 172] on div at bounding box center [133, 173] width 9 height 9
click at [18, 15] on div at bounding box center [19, 12] width 10 height 10
click at [135, 174] on div at bounding box center [133, 173] width 9 height 9
click at [41, 15] on div at bounding box center [45, 12] width 10 height 10
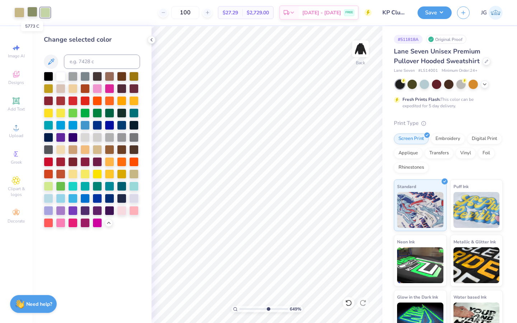
click at [34, 14] on div at bounding box center [32, 12] width 10 height 10
click at [17, 10] on div at bounding box center [19, 12] width 10 height 10
click at [93, 60] on input at bounding box center [102, 62] width 76 height 14
type input "5773"
type input "1"
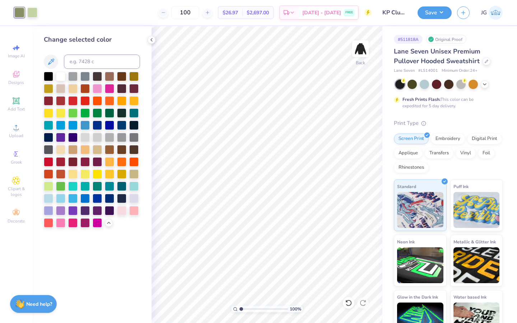
drag, startPoint x: 267, startPoint y: 311, endPoint x: 234, endPoint y: 310, distance: 33.0
click at [234, 310] on div "100 %" at bounding box center [267, 309] width 72 height 6
click at [18, 131] on icon at bounding box center [16, 127] width 9 height 9
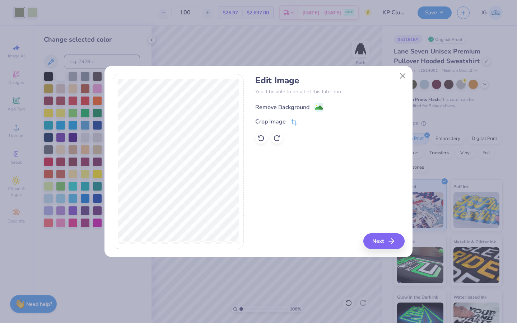
click at [315, 106] on image at bounding box center [319, 108] width 8 height 8
click at [262, 136] on icon at bounding box center [261, 138] width 6 height 6
click at [315, 108] on rect at bounding box center [319, 107] width 8 height 8
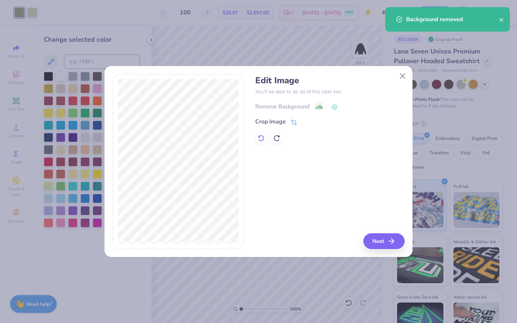
click at [259, 140] on icon at bounding box center [261, 138] width 6 height 6
click at [398, 81] on button "Close" at bounding box center [403, 76] width 14 height 14
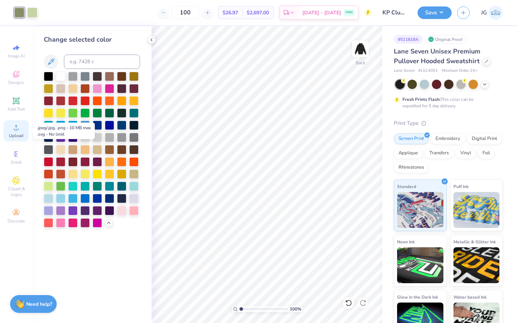
click at [18, 127] on icon at bounding box center [16, 127] width 9 height 9
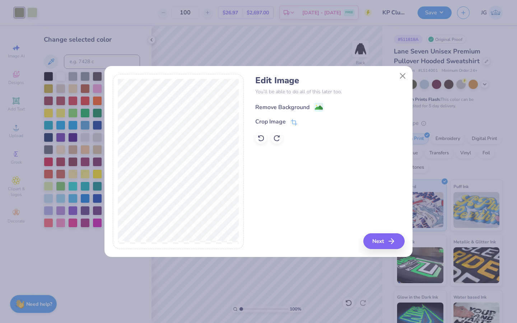
click at [316, 108] on image at bounding box center [319, 108] width 8 height 8
click at [382, 238] on button "Next" at bounding box center [384, 241] width 41 height 16
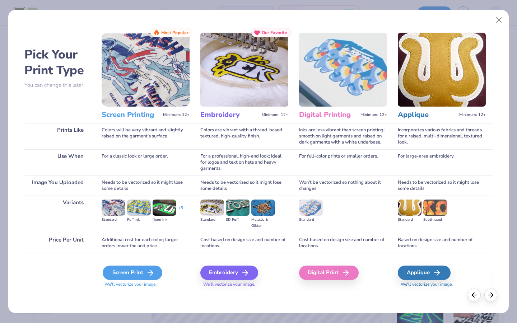
click at [137, 269] on div "Screen Print" at bounding box center [133, 273] width 60 height 14
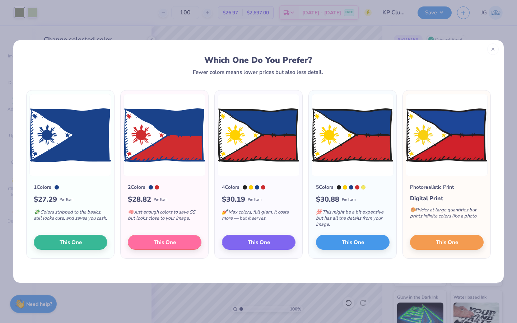
click at [494, 50] on icon at bounding box center [492, 49] width 5 height 5
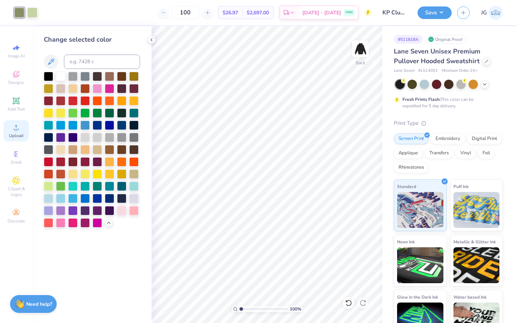
click at [13, 122] on div "Upload" at bounding box center [16, 130] width 25 height 21
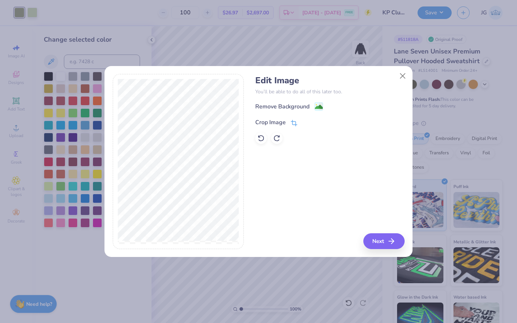
click at [293, 125] on icon at bounding box center [294, 123] width 6 height 6
click at [388, 241] on div "Edit Image You’ll be able to do all of this later too. Remove Background Crop I…" at bounding box center [329, 161] width 149 height 175
click at [305, 125] on button at bounding box center [306, 122] width 8 height 8
click at [382, 237] on button "Next" at bounding box center [384, 241] width 41 height 16
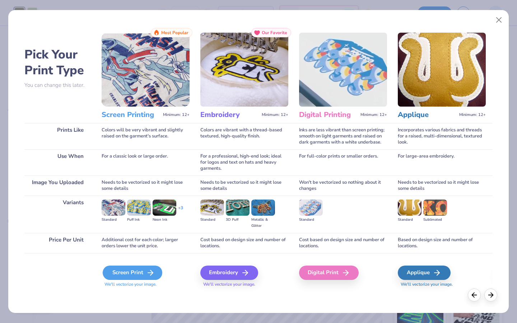
click at [132, 272] on div "Screen Print" at bounding box center [133, 273] width 60 height 14
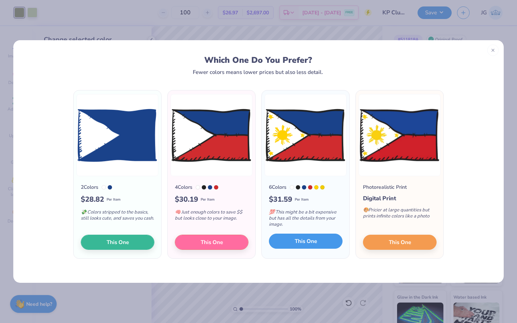
click at [297, 240] on span "This One" at bounding box center [306, 241] width 22 height 8
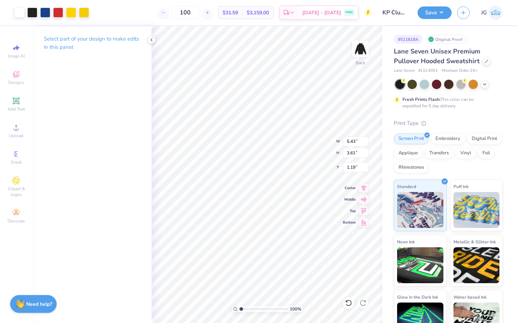
type input "5.43"
type input "3.61"
type input "7.22"
type input "8.57"
click at [277, 310] on input "range" at bounding box center [263, 309] width 48 height 6
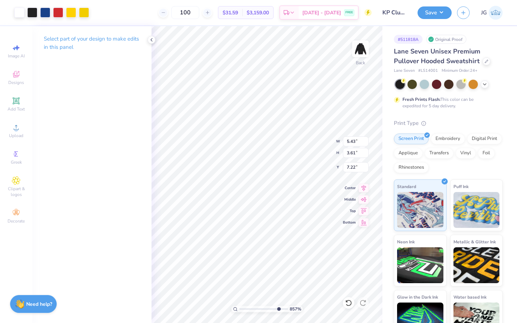
type input "7.23"
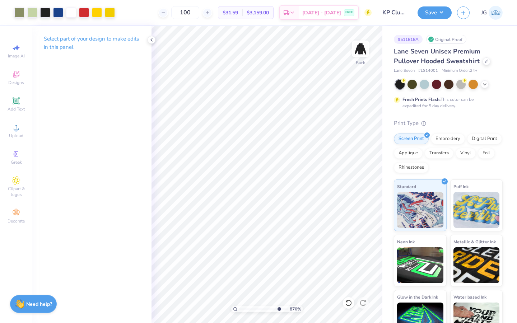
click at [278, 312] on input "range" at bounding box center [263, 309] width 48 height 6
drag, startPoint x: 278, startPoint y: 309, endPoint x: 248, endPoint y: 313, distance: 30.9
type input "2.44"
click at [248, 312] on input "range" at bounding box center [263, 309] width 48 height 6
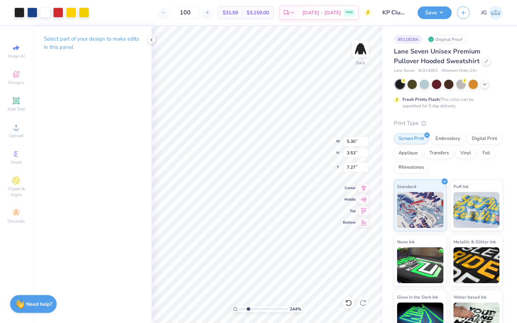
type input "3.97"
type input "2.64"
click at [199, 15] on input "100" at bounding box center [185, 12] width 28 height 13
type input "1"
type input "6"
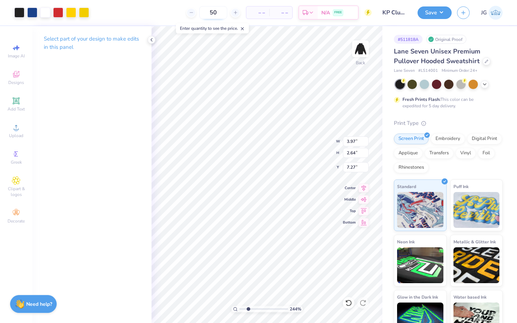
type input "50"
type input "6.69"
type input "2.03"
type input "3.00"
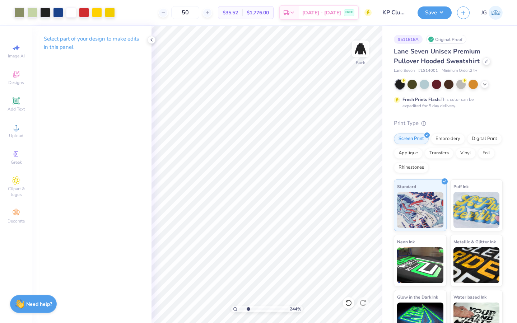
click at [385, 128] on div "Art colors 50 $35.52 Per Item $1,776.00 Total Est. Delivery [DATE] - [DATE] FRE…" at bounding box center [258, 161] width 517 height 323
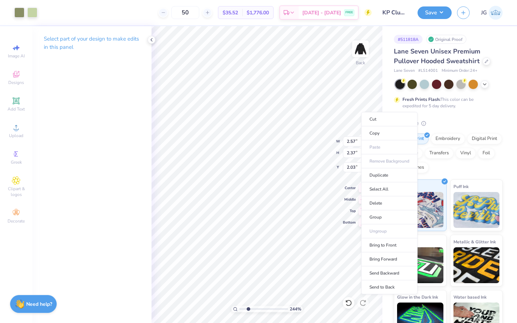
click at [382, 247] on li "Bring to Front" at bounding box center [389, 245] width 56 height 14
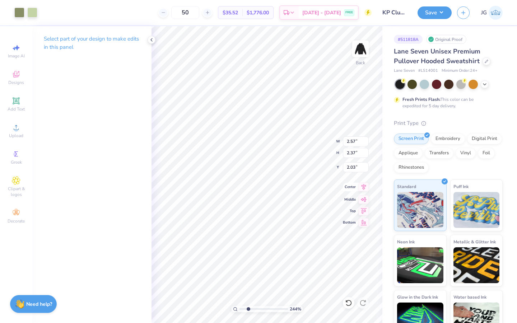
type input "1.03"
type input "2.99"
type input "2.76"
type input "0.77"
type input "2.28"
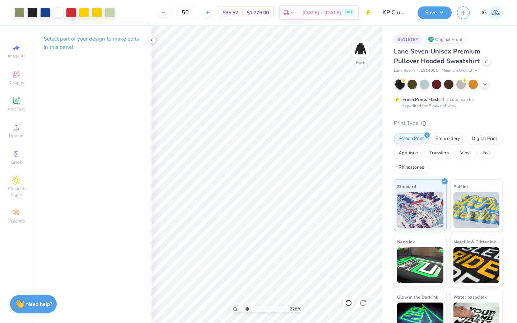
click at [247, 310] on input "range" at bounding box center [263, 309] width 48 height 6
click at [17, 130] on icon at bounding box center [16, 127] width 5 height 5
click at [5, 132] on div "Upload" at bounding box center [16, 130] width 25 height 21
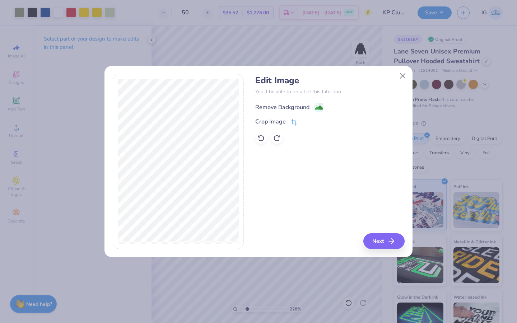
click at [318, 108] on image at bounding box center [319, 108] width 8 height 8
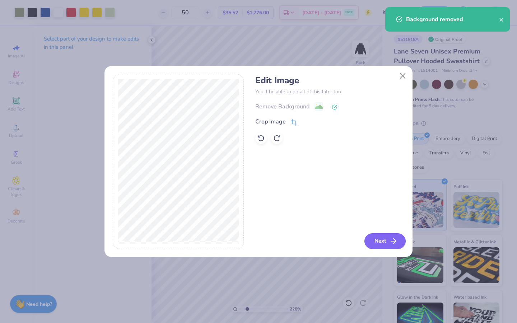
click at [388, 238] on button "Next" at bounding box center [384, 241] width 41 height 16
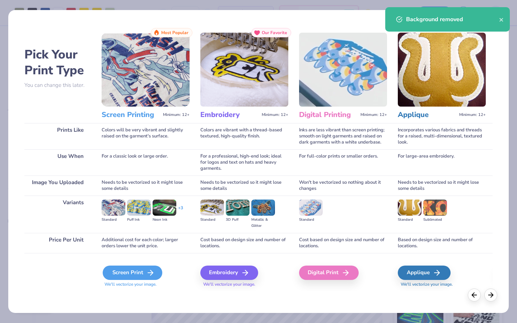
click at [119, 271] on div "Screen Print" at bounding box center [133, 273] width 60 height 14
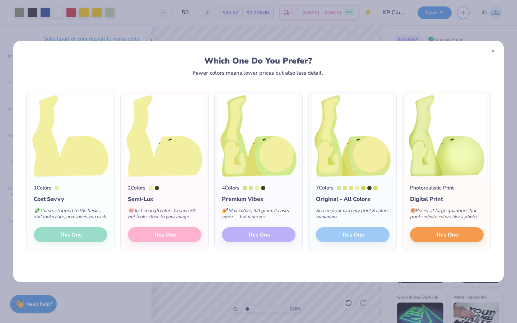
click at [257, 241] on div "4 Colors Premium Vibes 💅 Max colors, full glam. It costs more — but it serves. …" at bounding box center [259, 214] width 88 height 74
click at [91, 244] on div "1 Colors Cost Savvy 💸 Colors stripped to the basics, still looks cute, and save…" at bounding box center [71, 214] width 88 height 74
click at [431, 238] on button "This One" at bounding box center [447, 233] width 74 height 15
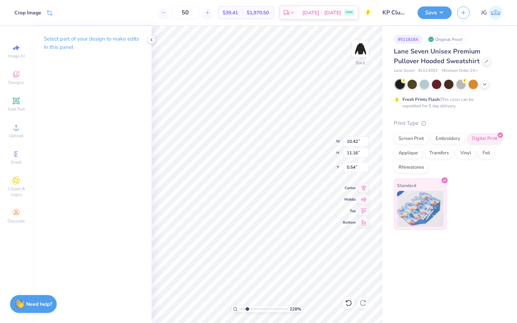
type input "2.69"
type input "2.88"
type input "8.83"
click at [417, 139] on div "Screen Print" at bounding box center [411, 137] width 35 height 11
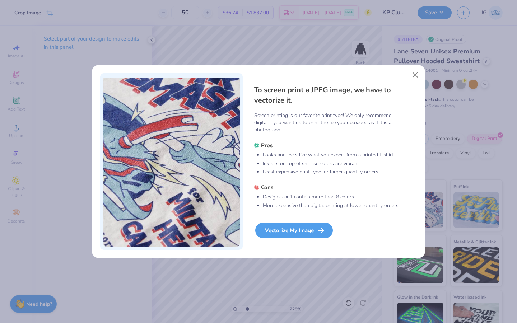
click at [294, 227] on div "Vectorize My Image" at bounding box center [294, 230] width 78 height 16
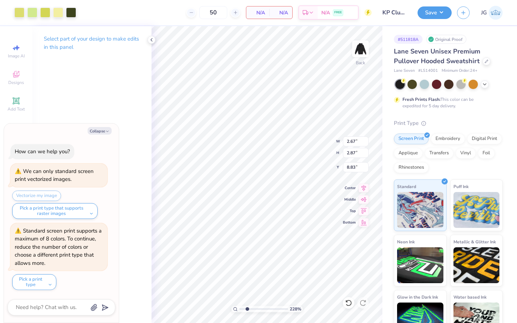
type textarea "x"
type input "2.59"
type textarea "x"
type input "2.89"
type input "2.70"
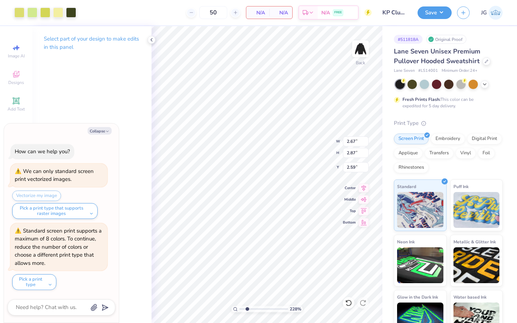
type input "2.64"
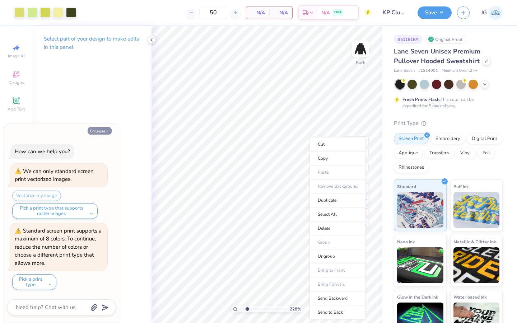
click at [97, 132] on button "Collapse" at bounding box center [100, 131] width 24 height 8
type textarea "x"
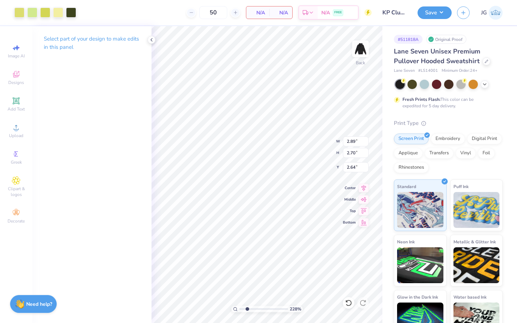
type input "3.00"
type input "2.87"
type input "2.67"
type input "3.04"
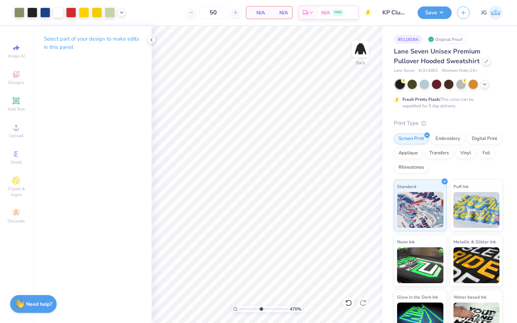
drag, startPoint x: 244, startPoint y: 307, endPoint x: 260, endPoint y: 307, distance: 16.5
click at [260, 307] on input "range" at bounding box center [263, 309] width 48 height 6
type input "1.85"
drag, startPoint x: 263, startPoint y: 310, endPoint x: 245, endPoint y: 306, distance: 18.4
click at [245, 306] on input "range" at bounding box center [263, 309] width 48 height 6
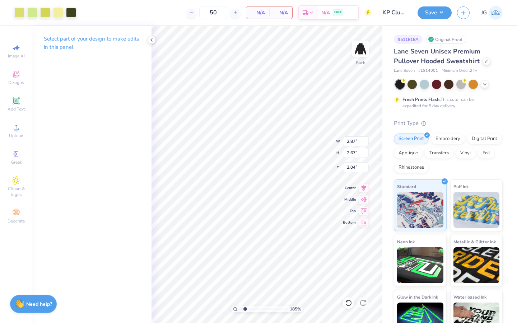
type input "2.28"
type input "3.30"
type input "2.69"
type input "2.67"
type input "2.86"
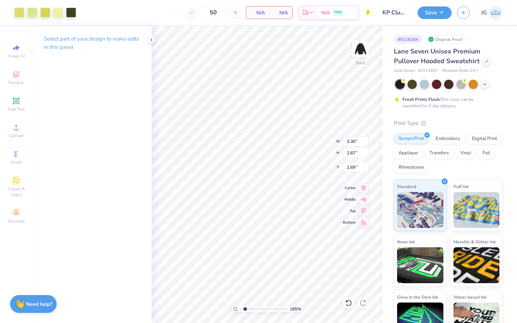
type input "2.18"
type input "3.06"
type input "3.28"
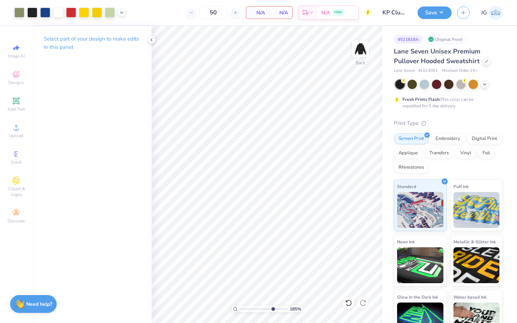
type input "7.46"
click at [272, 308] on input "range" at bounding box center [263, 309] width 48 height 6
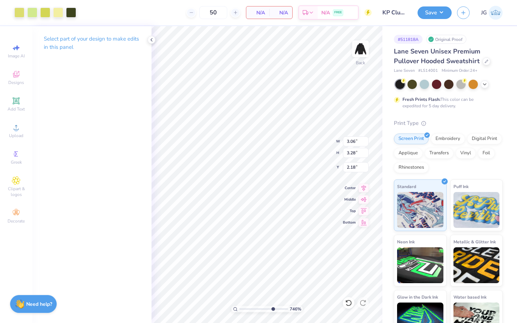
type input "2.28"
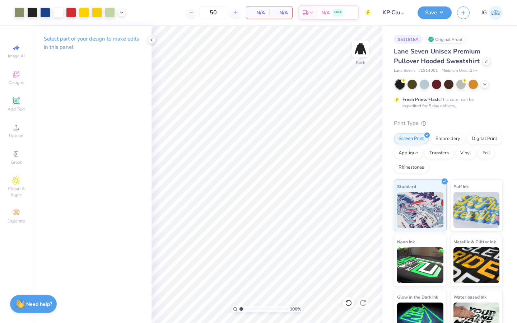
drag, startPoint x: 273, startPoint y: 309, endPoint x: 227, endPoint y: 311, distance: 45.6
click at [239, 311] on input "range" at bounding box center [263, 309] width 48 height 6
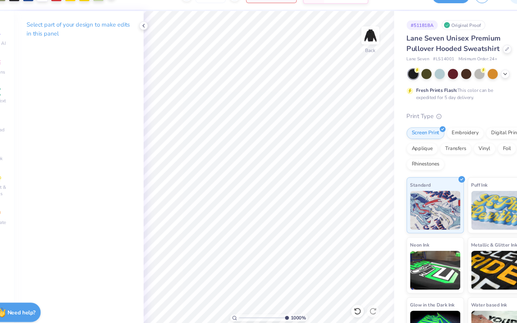
drag, startPoint x: 243, startPoint y: 308, endPoint x: 290, endPoint y: 302, distance: 47.0
click at [285, 306] on input "range" at bounding box center [262, 309] width 46 height 6
click at [150, 44] on div "Select part of your design to make edits in this panel" at bounding box center [91, 45] width 119 height 39
click at [152, 38] on icon at bounding box center [152, 40] width 6 height 6
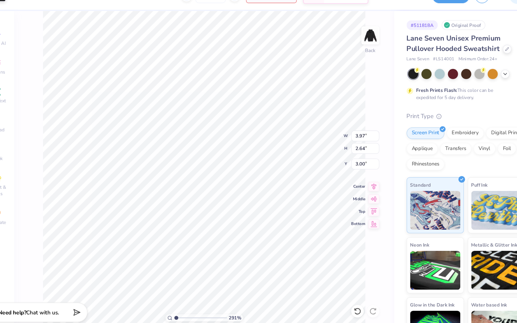
click at [176, 304] on div "291 %" at bounding box center [207, 174] width 297 height 297
click at [34, 144] on div "100 % Back W 3.97 3.97 " H 2.64 2.64 " Y 3.00 3.00 " Center Middle Top Bottom" at bounding box center [207, 174] width 350 height 297
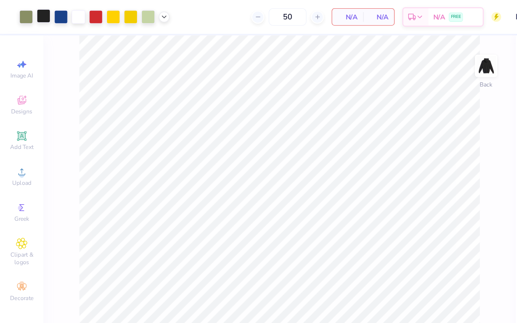
click at [31, 15] on div at bounding box center [32, 12] width 10 height 10
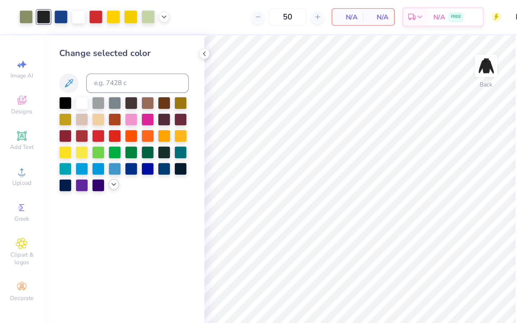
click at [84, 135] on icon at bounding box center [84, 137] width 6 height 6
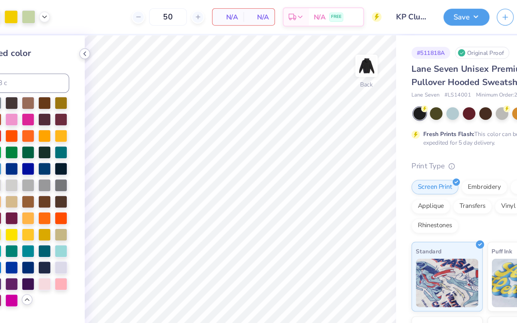
click at [149, 39] on icon at bounding box center [152, 40] width 6 height 6
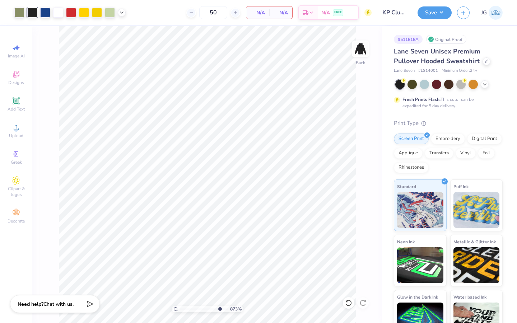
type input "8.73"
click at [219, 308] on input "range" at bounding box center [204, 309] width 48 height 6
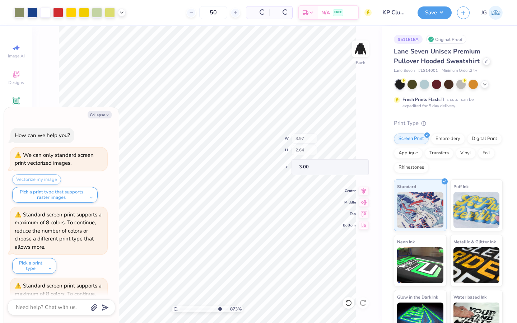
scroll to position [55, 0]
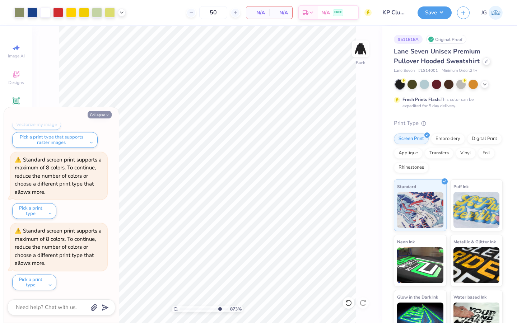
click at [101, 112] on button "Collapse" at bounding box center [100, 115] width 24 height 8
type textarea "x"
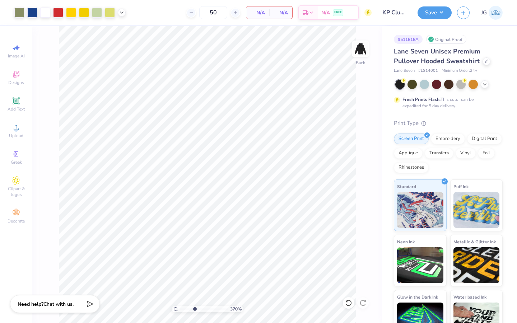
type input "3.7"
drag, startPoint x: 210, startPoint y: 311, endPoint x: 193, endPoint y: 310, distance: 16.9
click at [194, 310] on input "range" at bounding box center [204, 309] width 48 height 6
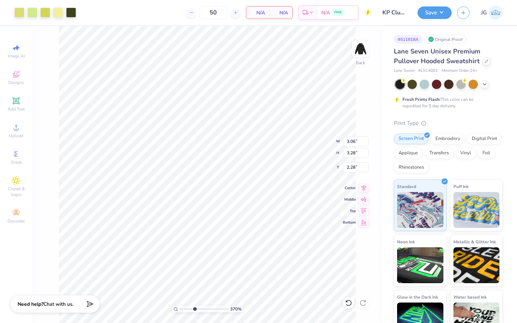
type input "3.45"
type input "3.70"
type input "1.86"
type input "1.93"
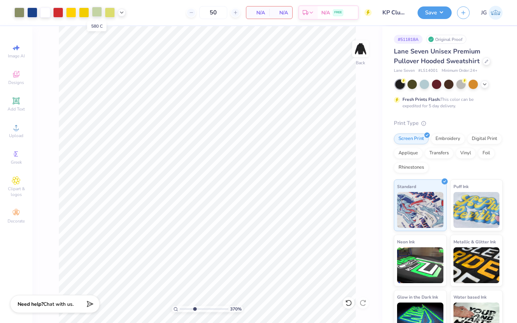
click at [96, 14] on div at bounding box center [97, 12] width 10 height 10
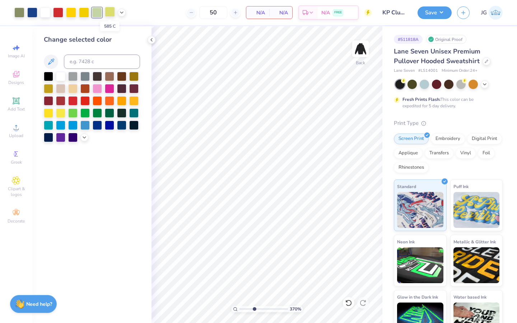
click at [109, 11] on div at bounding box center [110, 12] width 10 height 10
click at [88, 60] on input at bounding box center [102, 62] width 76 height 14
type input "580"
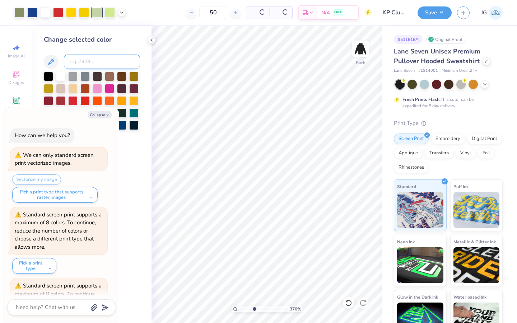
scroll to position [126, 0]
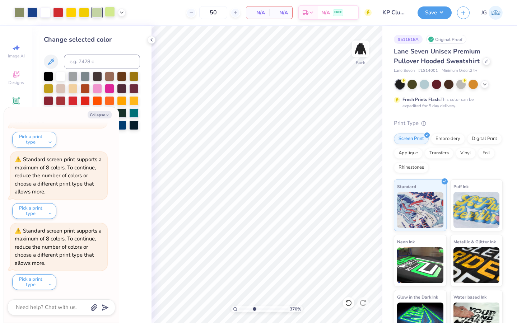
click at [107, 11] on div at bounding box center [110, 12] width 10 height 10
type textarea "x"
click at [97, 65] on input at bounding box center [102, 62] width 76 height 14
type input "580"
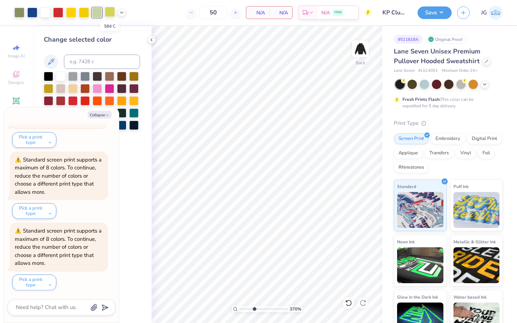
click at [112, 10] on div at bounding box center [110, 12] width 10 height 10
click at [104, 117] on button "Collapse" at bounding box center [100, 115] width 24 height 8
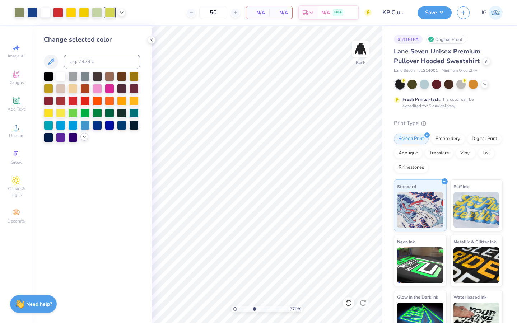
click at [85, 136] on icon at bounding box center [84, 137] width 6 height 6
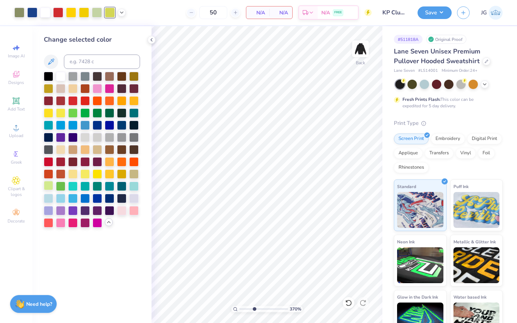
click at [48, 186] on div at bounding box center [48, 185] width 9 height 9
click at [96, 16] on div at bounding box center [97, 12] width 10 height 10
click at [50, 184] on div at bounding box center [48, 185] width 9 height 9
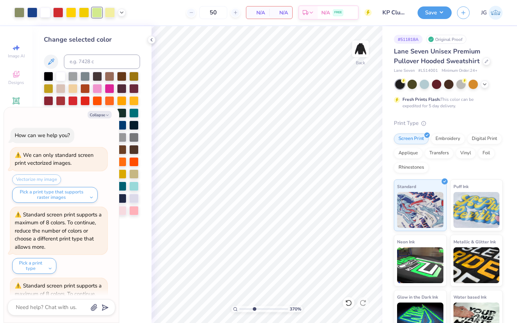
scroll to position [269, 0]
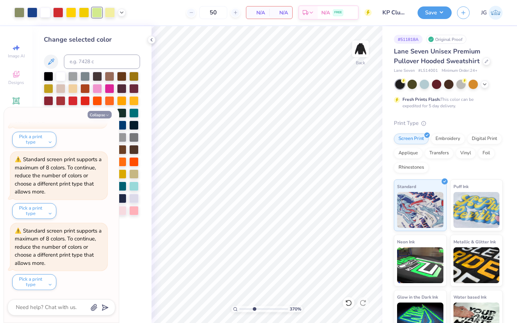
click at [100, 112] on button "Collapse" at bounding box center [100, 115] width 24 height 8
type textarea "x"
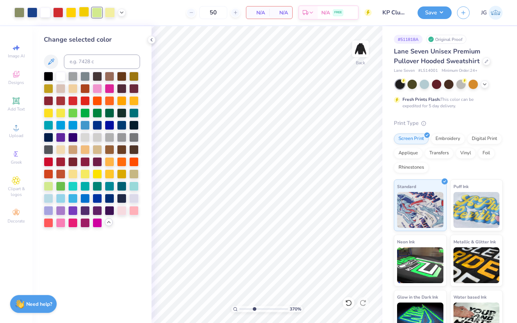
click at [82, 13] on div at bounding box center [84, 12] width 10 height 10
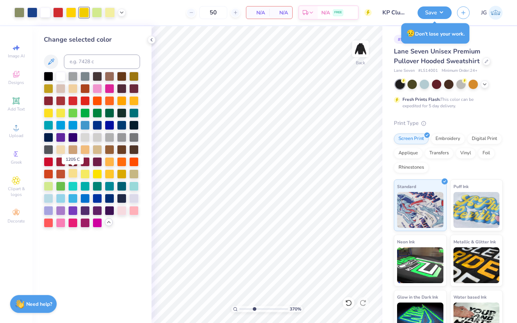
click at [71, 174] on div at bounding box center [72, 173] width 9 height 9
click at [69, 13] on div at bounding box center [71, 12] width 10 height 10
click at [71, 174] on div at bounding box center [72, 173] width 9 height 9
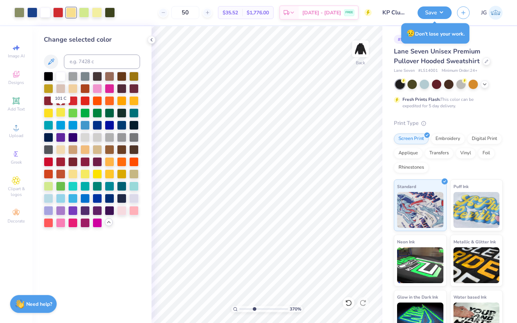
click at [59, 112] on div at bounding box center [60, 112] width 9 height 9
click at [94, 10] on div at bounding box center [97, 12] width 10 height 10
click at [59, 112] on div at bounding box center [60, 112] width 9 height 9
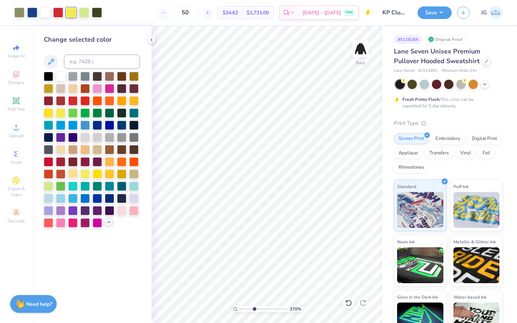
click at [74, 173] on div at bounding box center [72, 173] width 9 height 9
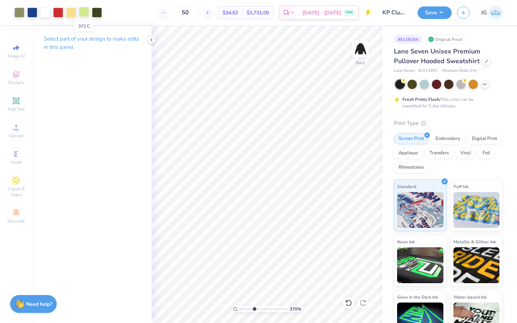
click at [81, 15] on div at bounding box center [84, 12] width 10 height 10
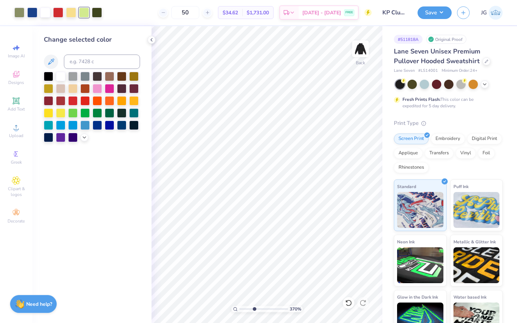
click at [84, 133] on div at bounding box center [92, 107] width 96 height 70
click at [83, 138] on icon at bounding box center [84, 137] width 6 height 6
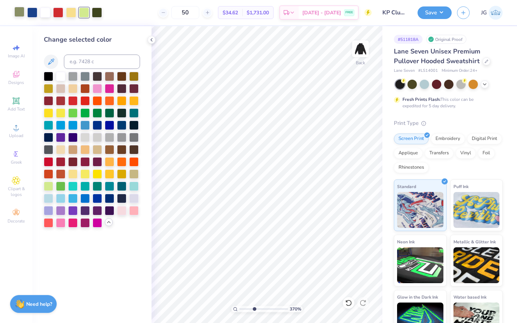
click at [16, 12] on div at bounding box center [19, 12] width 10 height 10
click at [88, 9] on div at bounding box center [84, 12] width 10 height 10
click at [89, 58] on input at bounding box center [102, 62] width 76 height 14
type input "5773"
click at [350, 302] on icon at bounding box center [348, 302] width 7 height 7
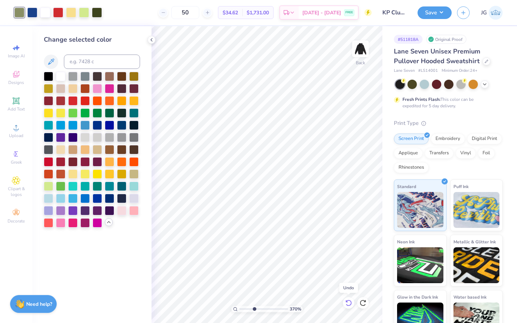
click at [350, 302] on icon at bounding box center [348, 302] width 7 height 7
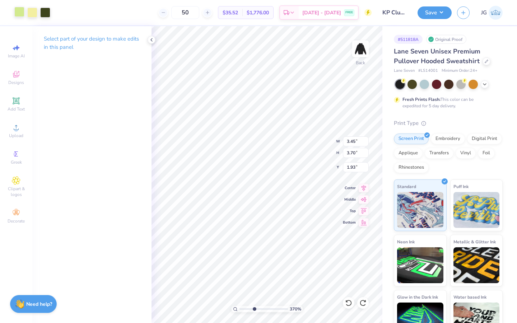
click at [16, 13] on div at bounding box center [19, 12] width 10 height 10
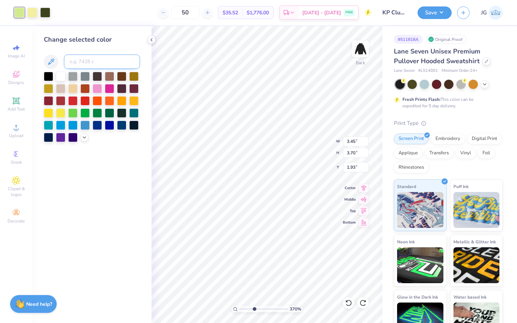
click at [74, 59] on input at bounding box center [102, 62] width 76 height 14
type input "577"
type input "5773"
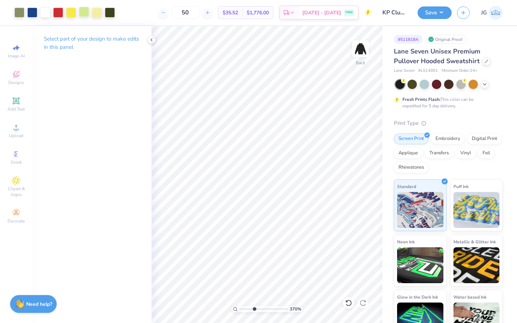
click at [85, 11] on div at bounding box center [84, 12] width 10 height 10
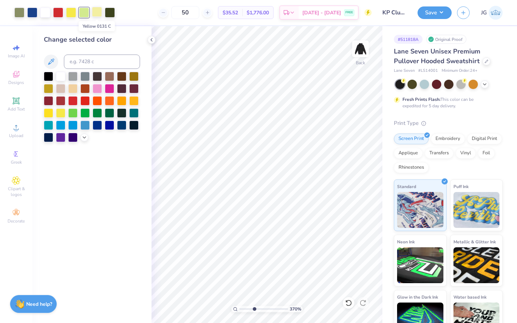
click at [97, 12] on div at bounding box center [97, 12] width 10 height 10
click at [89, 64] on input at bounding box center [102, 62] width 76 height 14
type input "372"
click at [19, 12] on div at bounding box center [19, 12] width 10 height 10
click at [97, 11] on div at bounding box center [97, 12] width 10 height 10
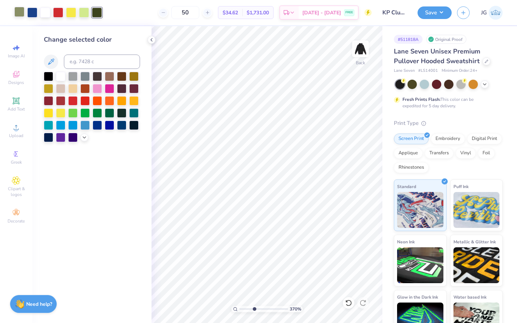
click at [17, 15] on div at bounding box center [19, 12] width 10 height 10
click at [77, 59] on input at bounding box center [102, 62] width 76 height 14
type input "5747"
click at [345, 304] on icon at bounding box center [348, 302] width 7 height 7
click at [104, 55] on input at bounding box center [102, 62] width 76 height 14
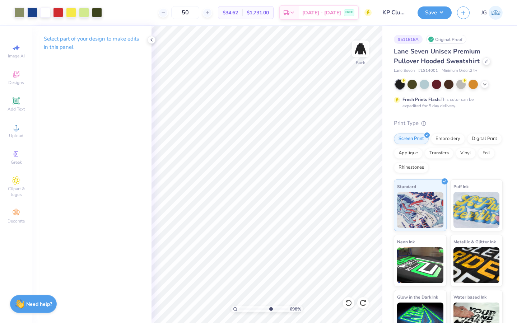
drag, startPoint x: 256, startPoint y: 310, endPoint x: 269, endPoint y: 310, distance: 13.6
type input "6.98"
click at [269, 310] on input "range" at bounding box center [263, 309] width 48 height 6
type input "4.32"
type input "8.08"
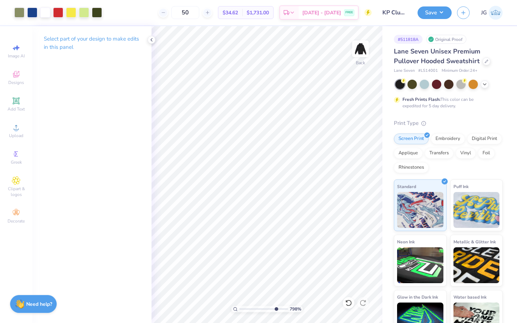
click at [275, 309] on input "range" at bounding box center [263, 309] width 48 height 6
click at [97, 9] on div at bounding box center [97, 12] width 10 height 10
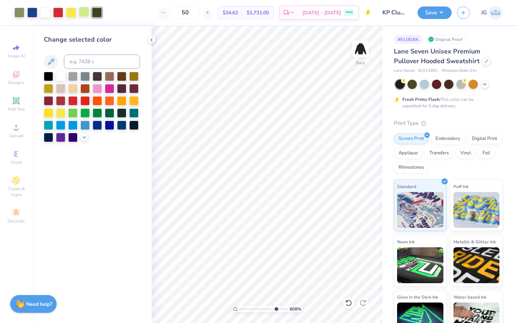
click at [86, 13] on div at bounding box center [84, 12] width 10 height 10
click at [97, 13] on div at bounding box center [97, 12] width 10 height 10
click at [92, 61] on input at bounding box center [102, 62] width 76 height 14
type input "372"
drag, startPoint x: 274, startPoint y: 309, endPoint x: 260, endPoint y: 306, distance: 14.0
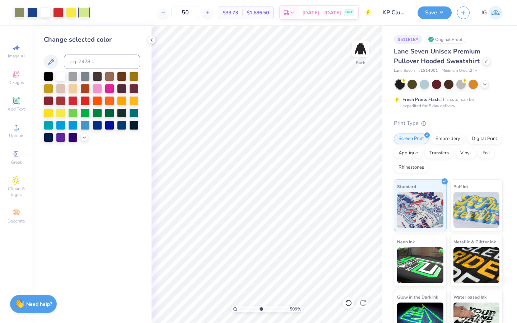
type input "5.1"
click at [260, 306] on input "range" at bounding box center [263, 309] width 48 height 6
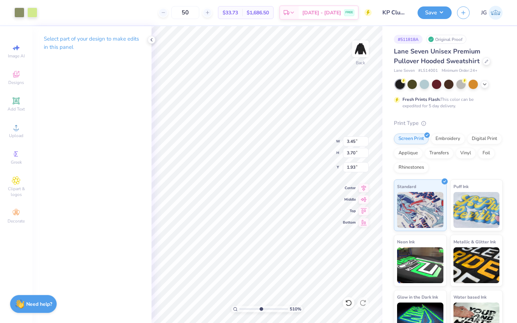
type input "1.87"
click at [346, 302] on icon at bounding box center [348, 302] width 7 height 7
type input "1.80"
type input "3.46"
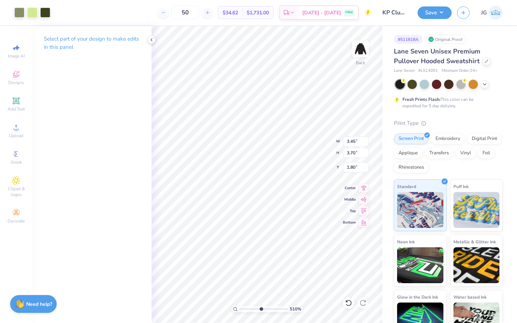
type input "3.72"
type input "1"
click at [230, 309] on div "100 %" at bounding box center [266, 174] width 297 height 297
type input "1.33"
drag, startPoint x: 239, startPoint y: 309, endPoint x: 252, endPoint y: 309, distance: 12.9
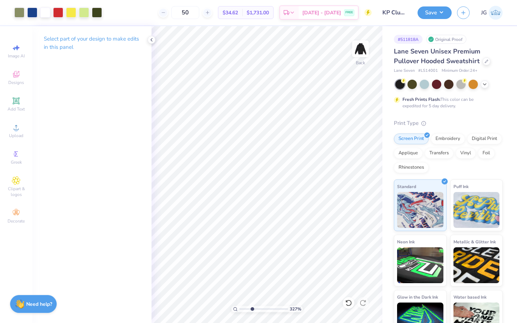
click at [252, 309] on input "range" at bounding box center [263, 309] width 48 height 6
click at [260, 308] on input "range" at bounding box center [263, 309] width 48 height 6
drag, startPoint x: 252, startPoint y: 310, endPoint x: 267, endPoint y: 310, distance: 15.8
click at [267, 310] on input "range" at bounding box center [263, 309] width 48 height 6
click at [151, 41] on polyline at bounding box center [151, 39] width 1 height 3
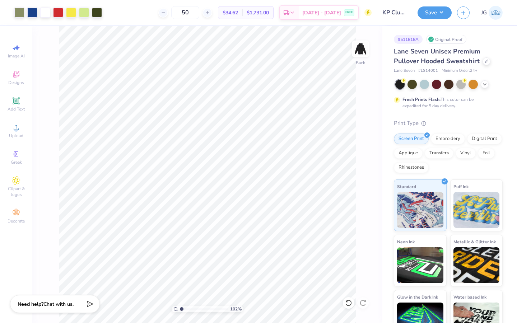
drag, startPoint x: 206, startPoint y: 307, endPoint x: 181, endPoint y: 308, distance: 25.1
type input "1.02"
click at [181, 308] on input "range" at bounding box center [204, 309] width 48 height 6
type input "4.75"
type input "3.36"
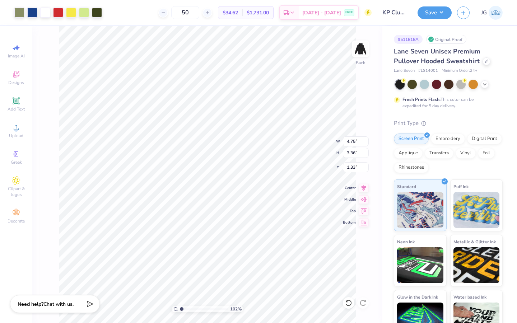
type input "1.96"
type input "1.95"
drag, startPoint x: 180, startPoint y: 308, endPoint x: 195, endPoint y: 308, distance: 15.4
click at [196, 308] on input "range" at bounding box center [204, 309] width 48 height 6
drag, startPoint x: 196, startPoint y: 309, endPoint x: 185, endPoint y: 309, distance: 11.1
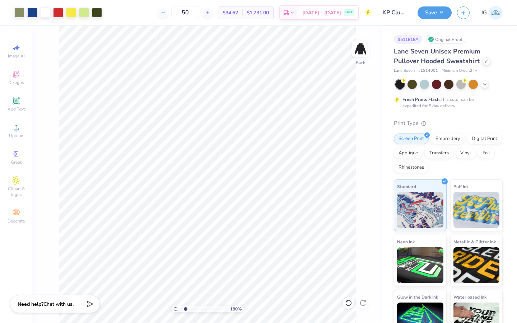
type input "1.8"
click at [185, 309] on input "range" at bounding box center [204, 309] width 48 height 6
type input "1.99"
drag, startPoint x: 186, startPoint y: 309, endPoint x: 172, endPoint y: 310, distance: 14.4
type input "1"
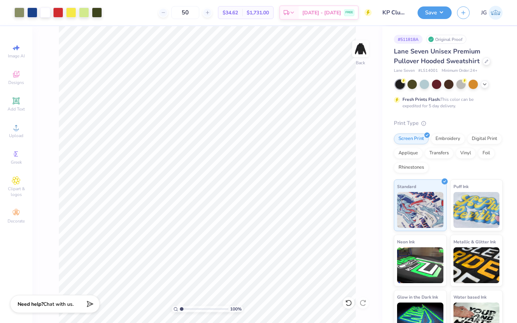
click at [180, 310] on input "range" at bounding box center [204, 309] width 48 height 6
click at [435, 13] on button "Save" at bounding box center [434, 11] width 34 height 13
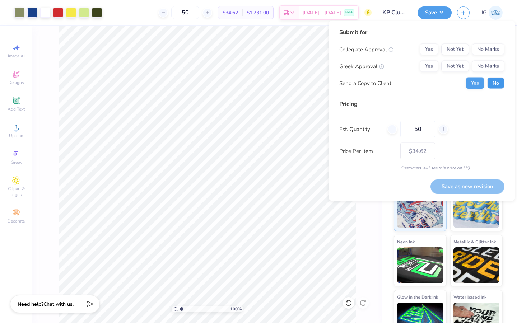
click at [488, 84] on button "No" at bounding box center [495, 83] width 17 height 11
click at [488, 68] on button "No Marks" at bounding box center [487, 66] width 33 height 11
click at [488, 48] on button "No Marks" at bounding box center [487, 49] width 33 height 11
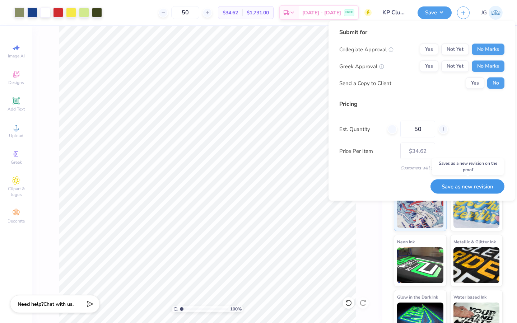
click at [453, 189] on button "Save as new revision" at bounding box center [467, 186] width 74 height 15
type input "$34.62"
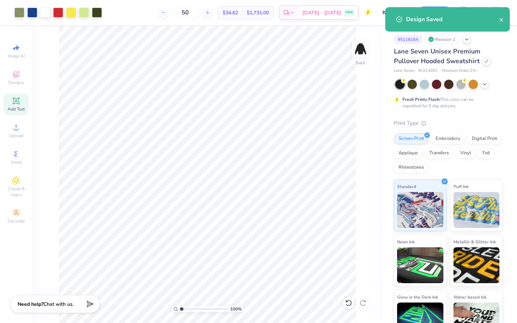
click at [22, 107] on span "Add Text" at bounding box center [16, 109] width 17 height 6
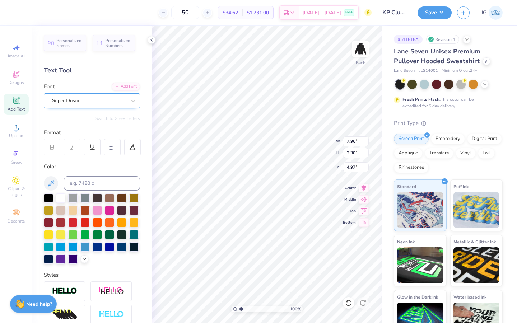
click at [84, 100] on div "Super Dream" at bounding box center [88, 100] width 75 height 11
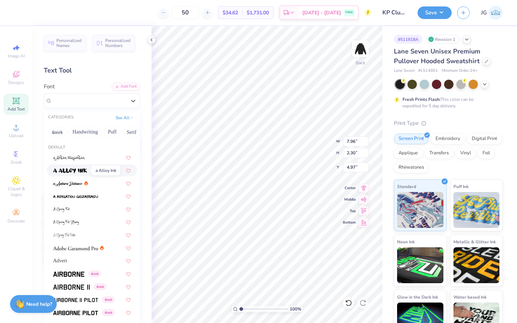
click at [72, 168] on img at bounding box center [70, 170] width 34 height 5
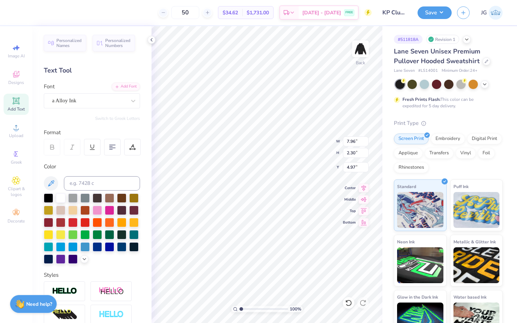
type input "8.96"
type input "2.92"
type input "4.67"
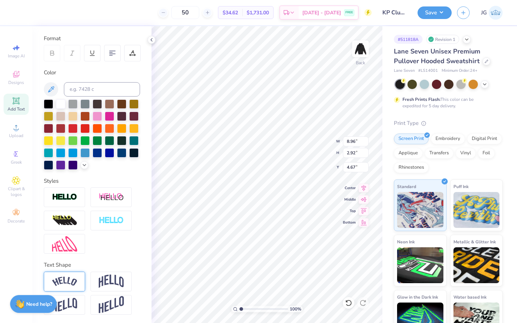
type textarea "K"
click at [70, 282] on img at bounding box center [64, 282] width 25 height 10
click at [102, 299] on div "Vertical" at bounding box center [110, 303] width 23 height 8
click at [101, 302] on input "Vertical" at bounding box center [101, 302] width 5 height 5
radio input "true"
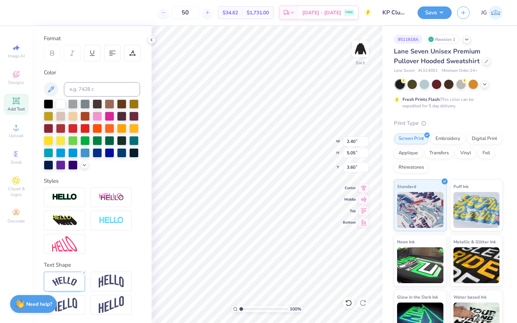
type textarea "P"
click at [93, 241] on div at bounding box center [92, 220] width 96 height 66
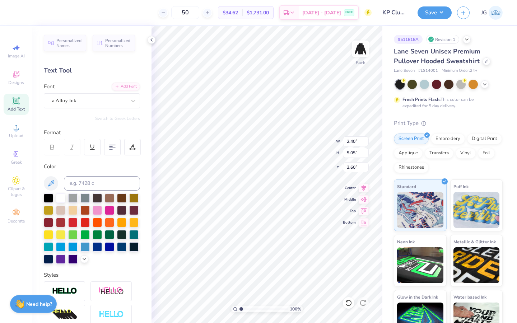
scroll to position [94, 0]
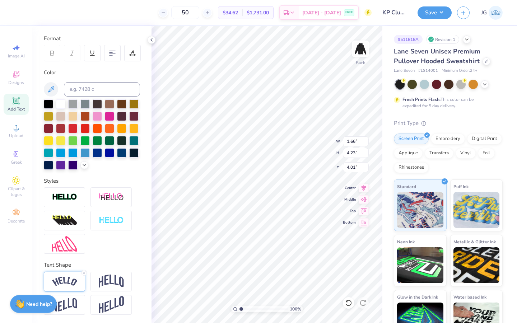
click at [72, 279] on img at bounding box center [64, 282] width 25 height 10
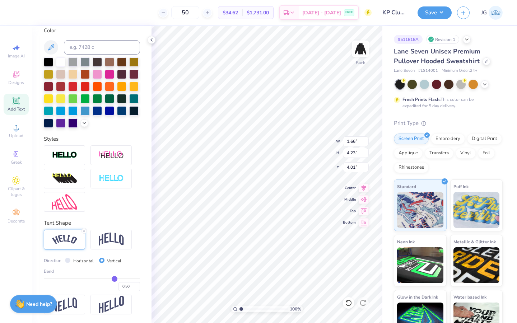
type input "0.52"
type input "0.5"
type input "0.50"
type input "0.47"
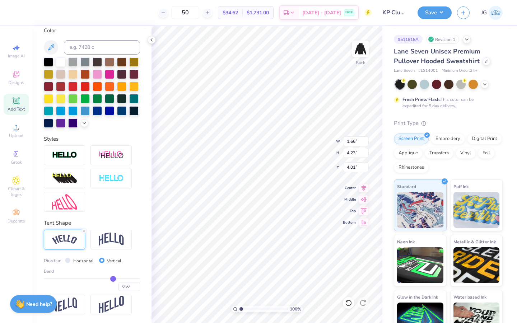
type input "0.47"
type input "0.43"
type input "0.37"
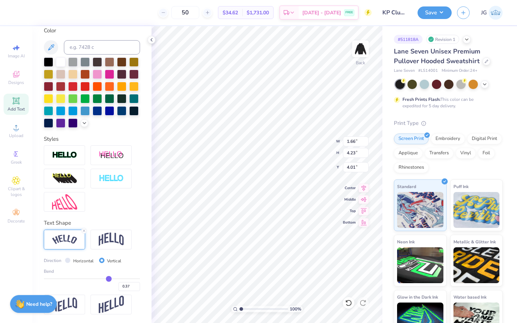
type input "0.33"
type input "0.28"
type input "0.23"
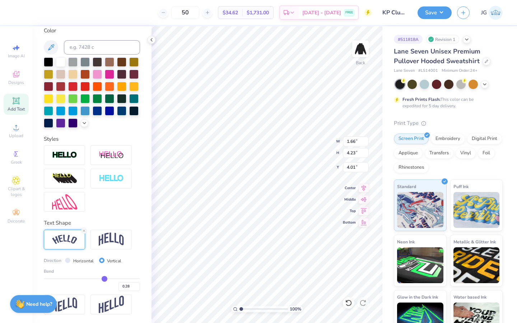
type input "0.23"
type input "0.19"
type input "0.16"
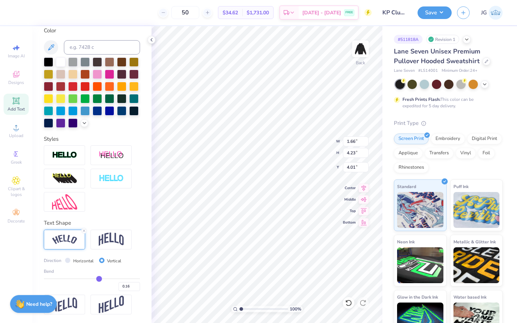
type input "0.12"
type input "0.09"
type input "0.05"
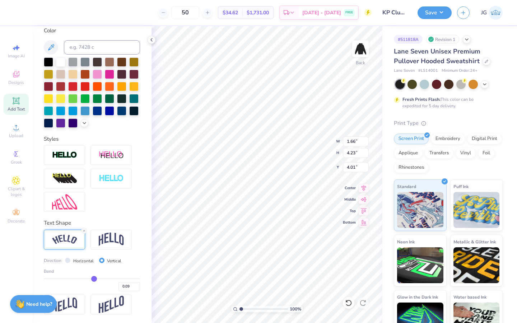
type input "0.05"
type input "0.01"
type input "-0.02"
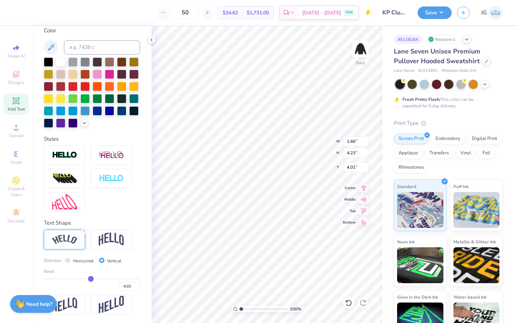
type input "-0.05"
type input "-0.08"
type input "-0.1"
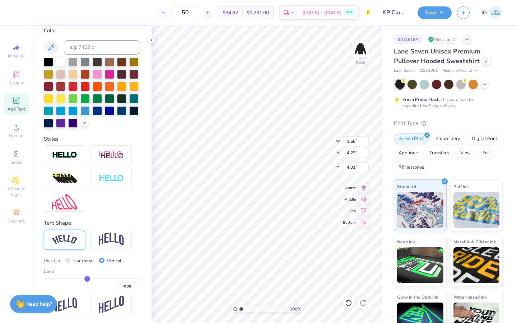
type input "-0.10"
type input "-0.11"
type input "-0.12"
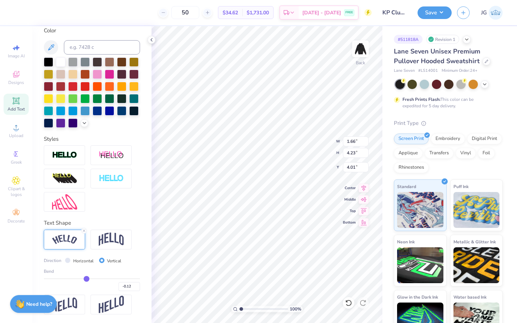
drag, startPoint x: 115, startPoint y: 276, endPoint x: 86, endPoint y: 277, distance: 28.7
type input "-0.12"
click at [86, 278] on input "range" at bounding box center [92, 278] width 96 height 1
type input "1.81"
type input "2.68"
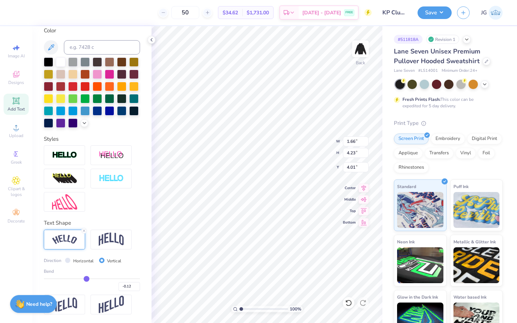
type input "4.78"
type input "-0.11"
type input "-0.12"
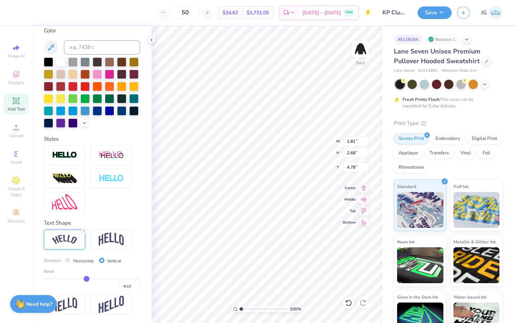
type input "-0.15"
type input "-0.21"
type input "-0.24"
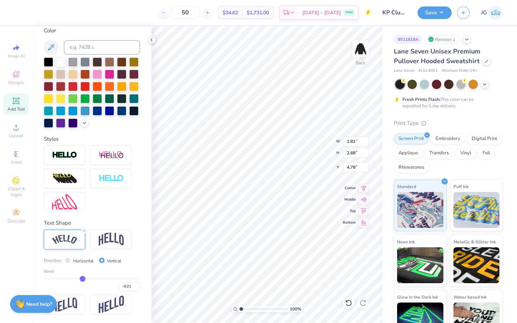
type input "-0.24"
type input "-0.27"
type input "-0.29"
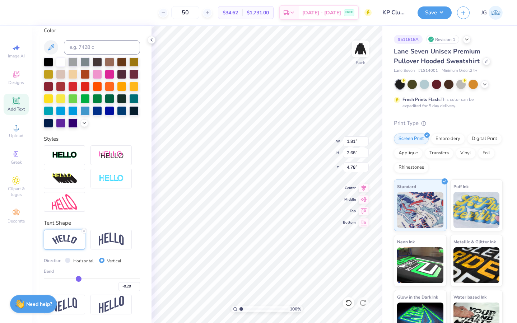
type input "-0.31"
type input "-0.32"
type input "-0.33"
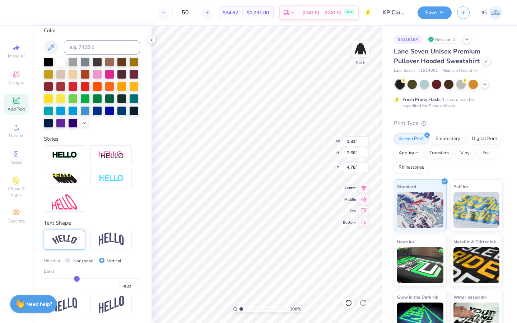
type input "-0.33"
type input "-0.34"
type input "-0.35"
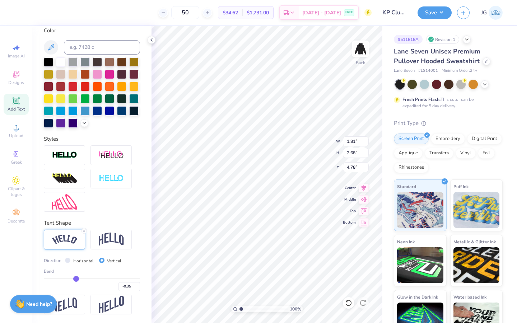
type input "-0.36"
type input "-0.37"
type input "-0.38"
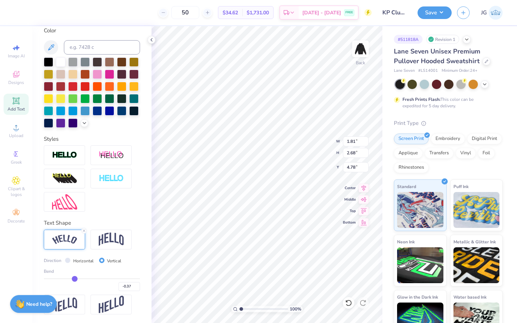
type input "-0.38"
type input "-0.39"
type input "-0.4"
type input "-0.40"
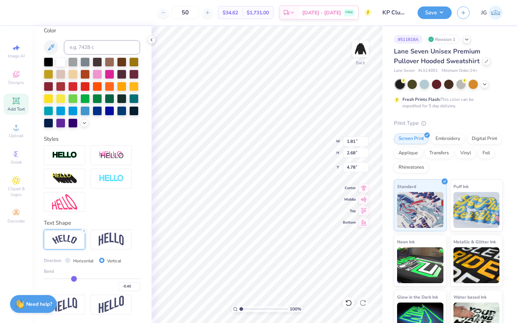
drag, startPoint x: 86, startPoint y: 279, endPoint x: 74, endPoint y: 280, distance: 13.0
type input "-0.4"
click at [74, 279] on input "range" at bounding box center [92, 278] width 96 height 1
type input "1.87"
type input "3.38"
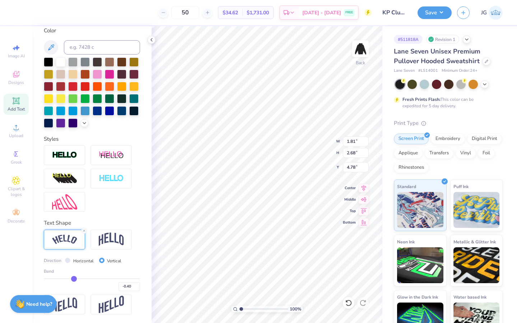
type input "4.43"
type input "-0.47"
type input "-0.51"
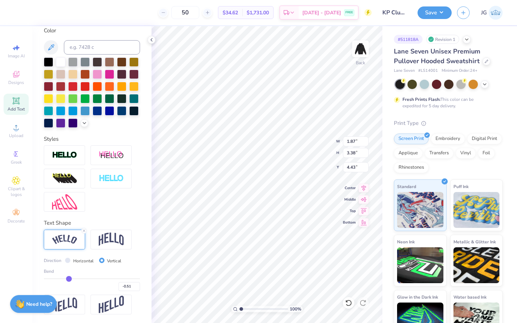
type input "-0.55"
type input "-0.59"
type input "-0.61"
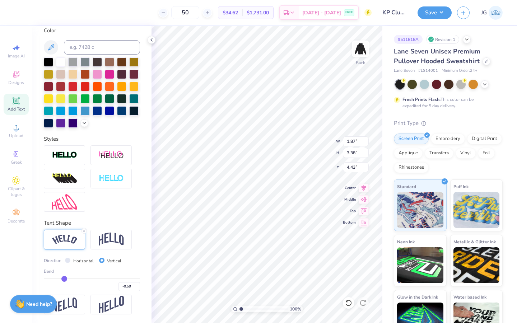
type input "-0.61"
type input "-0.63"
type input "-0.64"
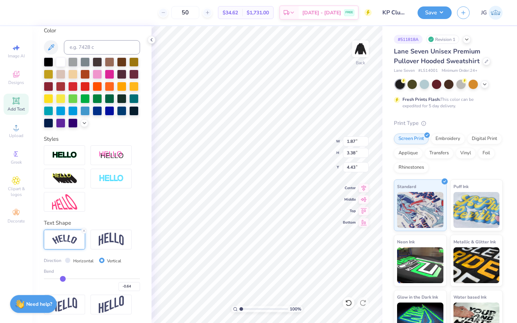
type input "-0.65"
drag, startPoint x: 74, startPoint y: 280, endPoint x: 62, endPoint y: 280, distance: 11.1
type input "-0.65"
click at [62, 279] on input "range" at bounding box center [92, 278] width 96 height 1
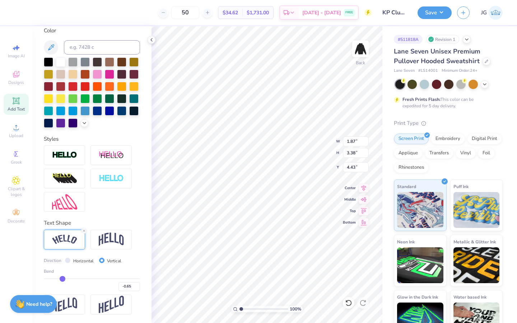
type input "2.10"
type input "3.95"
type input "4.15"
type input "-0.66"
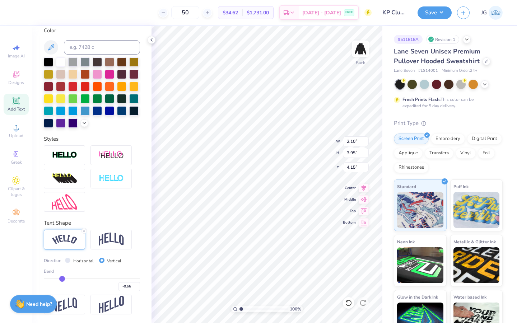
type input "-0.68"
type input "-0.7"
type input "-0.70"
type input "-0.72"
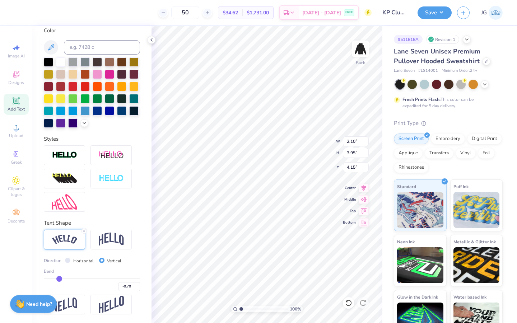
type input "-0.72"
type input "-0.73"
type input "-0.74"
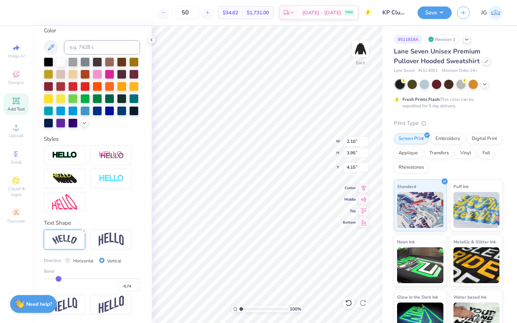
type input "-0.75"
type input "-0.76"
type input "-0.77"
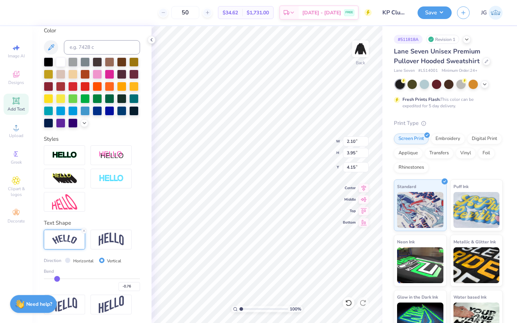
type input "-0.77"
type input "-0.78"
type input "-0.79"
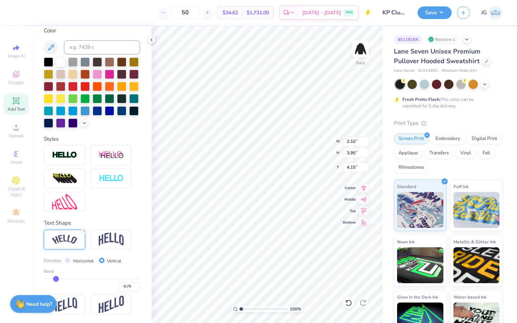
drag, startPoint x: 62, startPoint y: 280, endPoint x: 56, endPoint y: 280, distance: 6.5
type input "-0.79"
click at [56, 279] on input "range" at bounding box center [92, 278] width 96 height 1
type input "2.38"
type input "4.21"
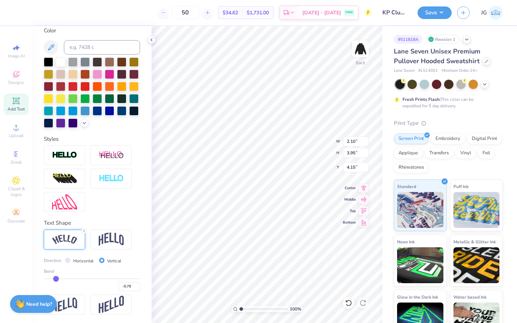
type input "4.02"
type input "1.64"
type input "1.73"
type input "6.92"
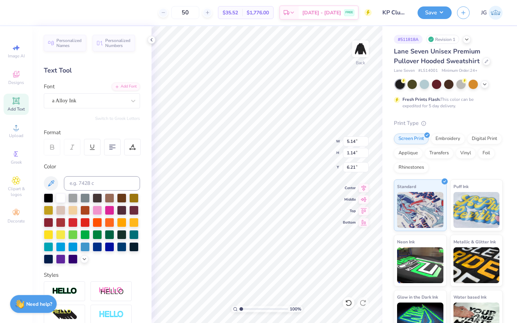
scroll to position [94, 0]
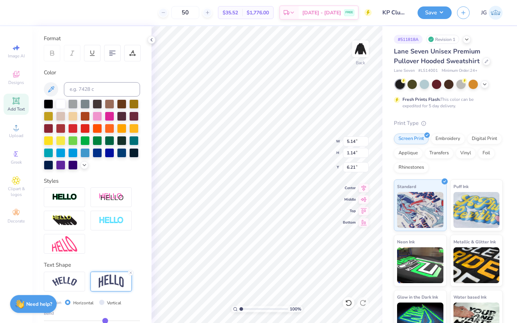
type input "2.57"
type input "0.57"
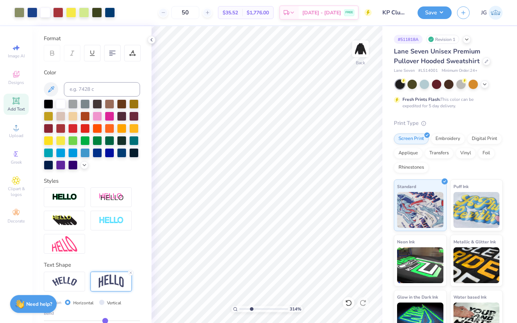
type input "3.14"
click at [251, 311] on input "range" at bounding box center [263, 309] width 48 height 6
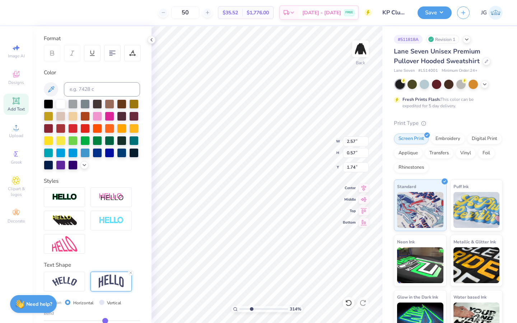
scroll to position [128, 0]
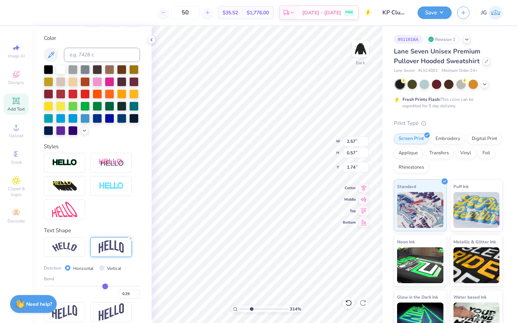
click at [118, 284] on div "Bend 0.29" at bounding box center [92, 287] width 96 height 23
type input "0.49"
click at [114, 286] on input "range" at bounding box center [92, 286] width 96 height 1
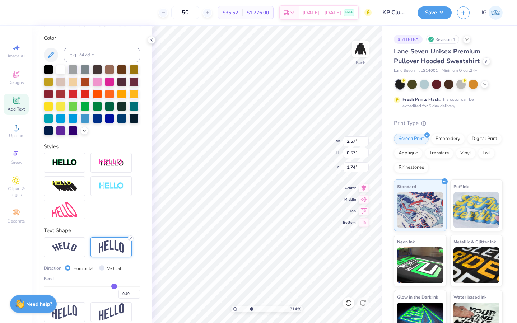
type input "0.77"
type input "1.64"
type input "0.77"
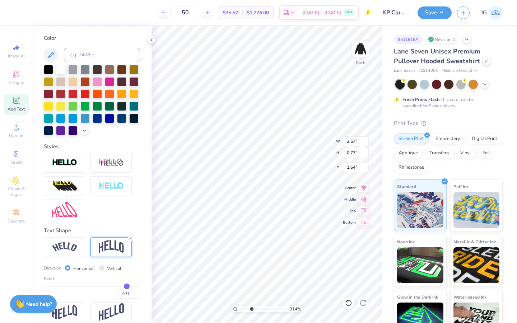
click at [127, 286] on input "range" at bounding box center [92, 286] width 96 height 1
type input "1.11"
type input "1.47"
click at [108, 284] on div "Bend 0.77" at bounding box center [92, 287] width 96 height 23
click at [108, 287] on div "0.77" at bounding box center [92, 292] width 96 height 13
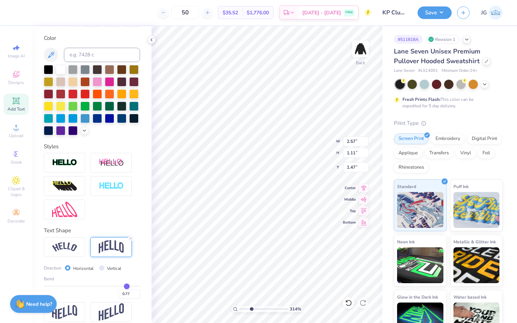
type input "0.41"
click at [110, 286] on input "range" at bounding box center [92, 286] width 96 height 1
type input "0.69"
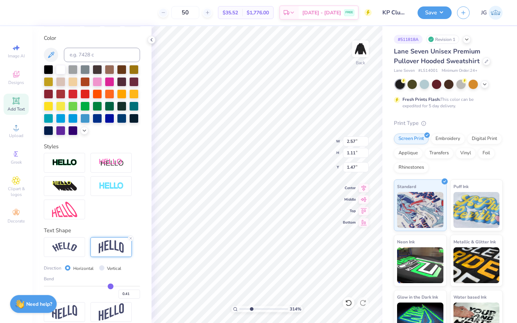
type input "1.68"
type input "2.07"
type input "0.56"
type input "1.81"
type input "5.32"
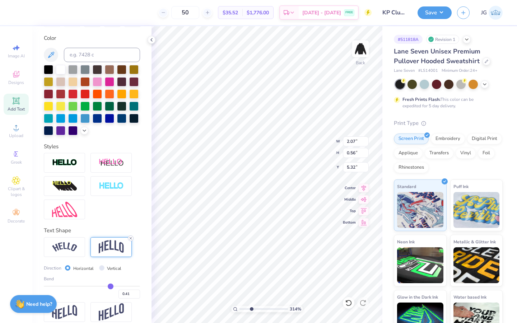
click at [131, 237] on line at bounding box center [131, 238] width 2 height 2
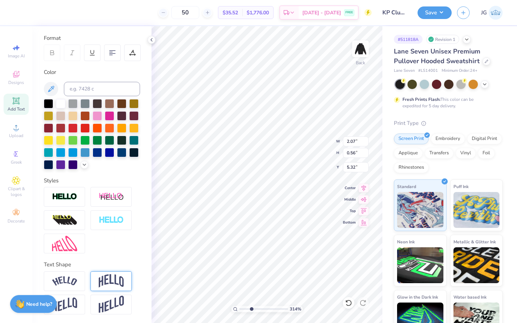
type input "0.28"
type input "5.45"
type input "1.55"
type input "0.21"
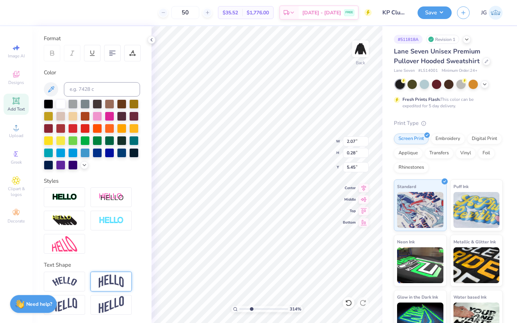
type input "5.53"
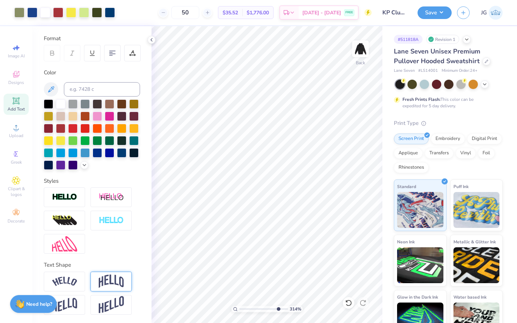
type input "8.55"
click at [277, 310] on input "range" at bounding box center [263, 309] width 48 height 6
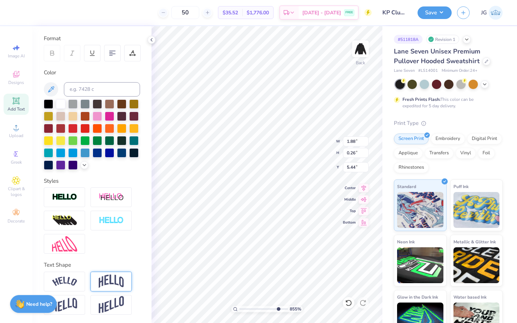
type input "5.41"
type input "2.10"
type input "0.29"
type input "2.42"
type input "2.60"
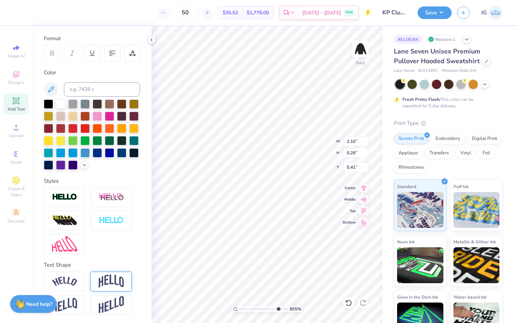
type input "2.72"
type input "2.44"
type input "2.62"
type input "0.47"
type input "0.83"
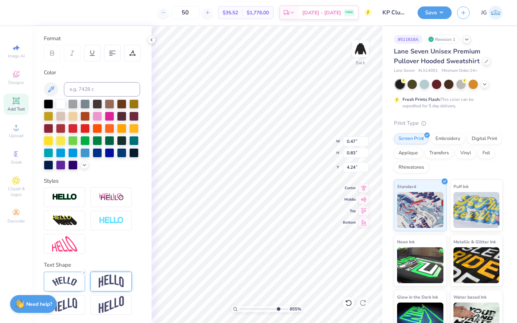
type input "4.18"
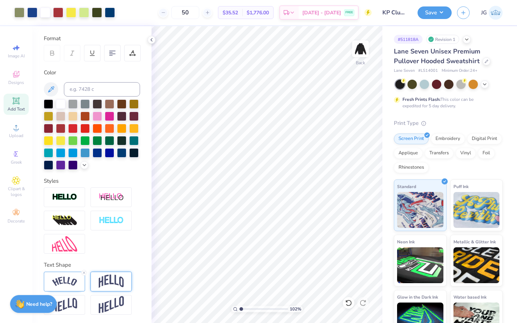
type input "1"
drag, startPoint x: 275, startPoint y: 309, endPoint x: 240, endPoint y: 311, distance: 35.6
click at [239, 311] on input "range" at bounding box center [263, 309] width 48 height 6
click at [436, 12] on button "Save" at bounding box center [434, 11] width 34 height 13
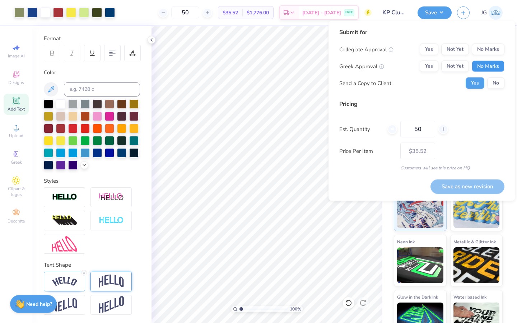
click at [478, 66] on button "No Marks" at bounding box center [487, 66] width 33 height 11
click at [487, 53] on button "No Marks" at bounding box center [487, 49] width 33 height 11
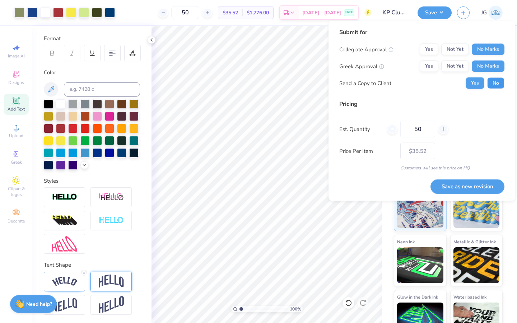
click at [488, 83] on button "No" at bounding box center [495, 83] width 17 height 11
click at [466, 190] on button "Save as new revision" at bounding box center [467, 186] width 74 height 15
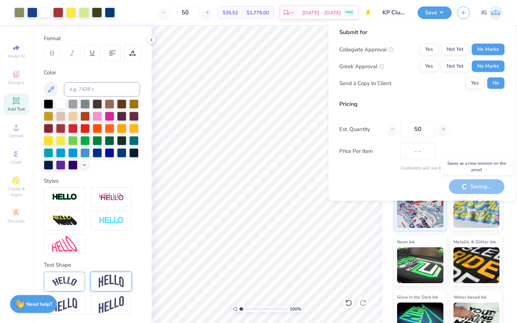
type input "$35.52"
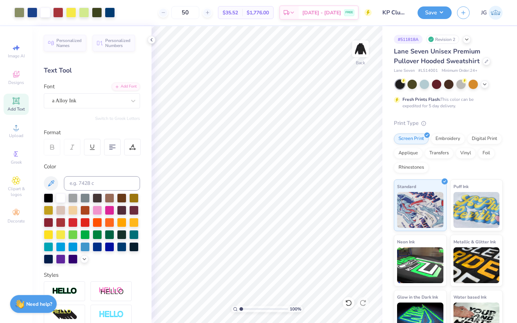
scroll to position [94, 0]
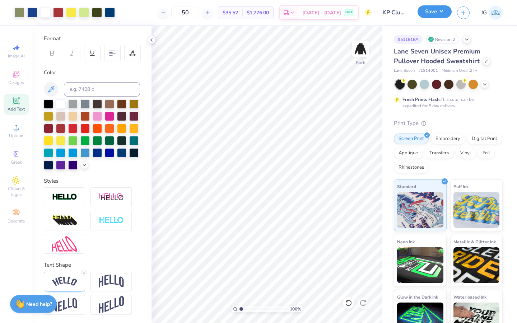
click at [433, 14] on button "Save" at bounding box center [434, 11] width 34 height 13
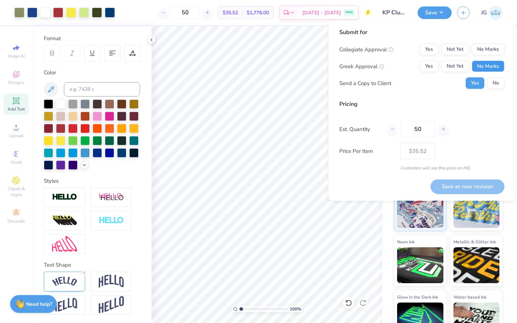
click at [476, 63] on button "No Marks" at bounding box center [487, 66] width 33 height 11
click at [479, 50] on button "No Marks" at bounding box center [487, 49] width 33 height 11
click at [394, 16] on input "KP Club Shirt" at bounding box center [394, 12] width 35 height 14
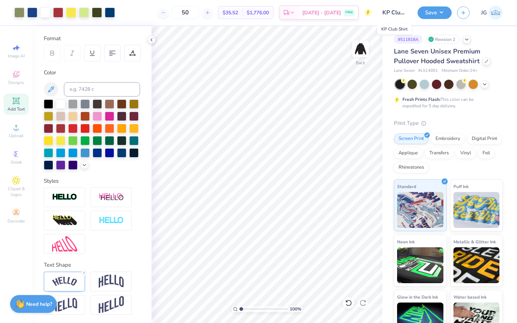
click at [391, 10] on input "KP Club Shirt" at bounding box center [394, 12] width 35 height 14
click at [437, 15] on button "Save" at bounding box center [434, 11] width 34 height 13
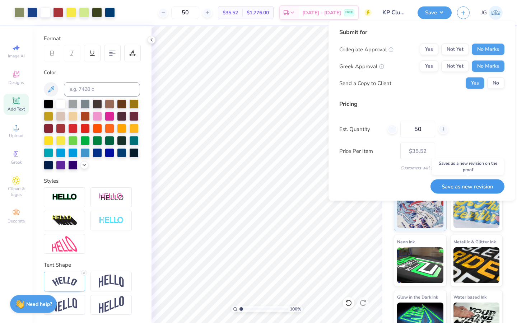
click at [433, 186] on button "Save as new revision" at bounding box center [467, 186] width 74 height 15
type input "$35.52"
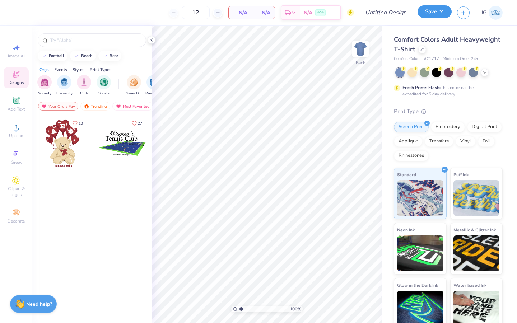
click at [441, 8] on button "Save" at bounding box center [434, 11] width 34 height 13
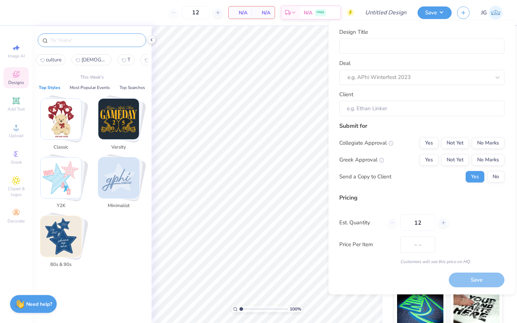
click at [117, 38] on input "text" at bounding box center [96, 40] width 92 height 7
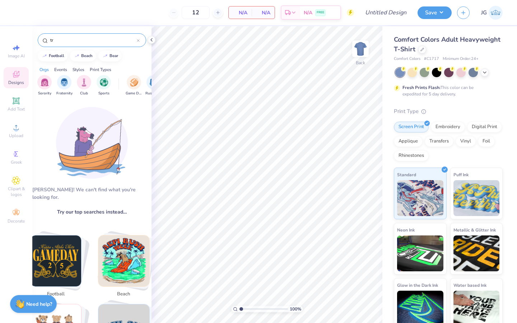
type input "t"
type input "photography"
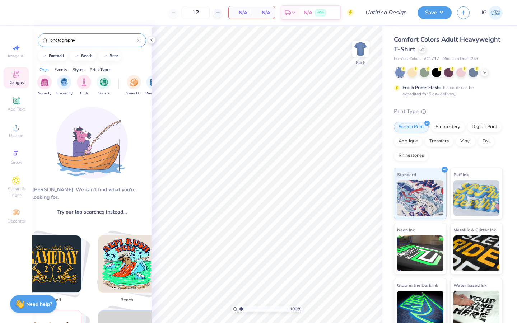
click at [138, 43] on div at bounding box center [138, 40] width 3 height 6
type input "camera"
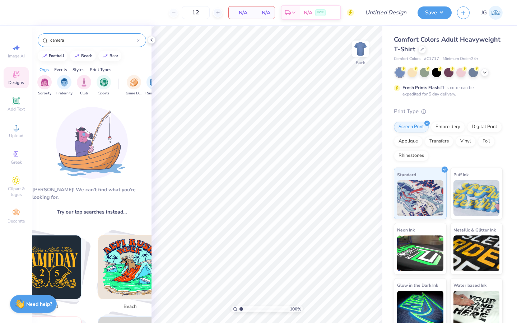
click at [140, 41] on div "camera" at bounding box center [92, 40] width 108 height 14
click at [138, 41] on icon at bounding box center [138, 40] width 3 height 3
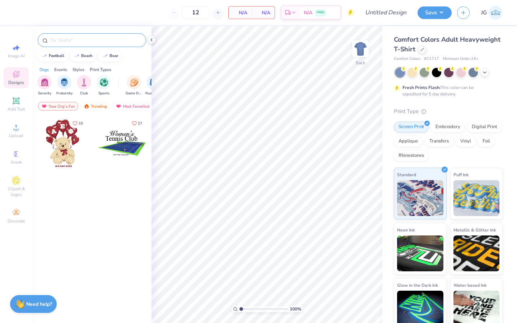
click at [26, 83] on div "Designs" at bounding box center [16, 77] width 25 height 21
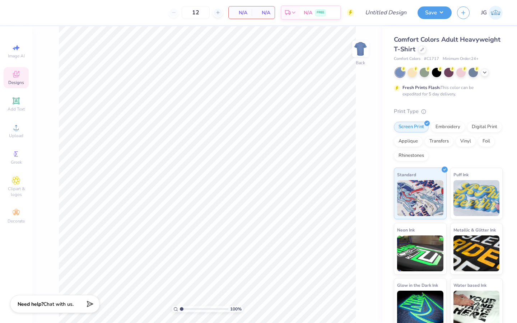
click at [18, 78] on icon at bounding box center [16, 74] width 9 height 9
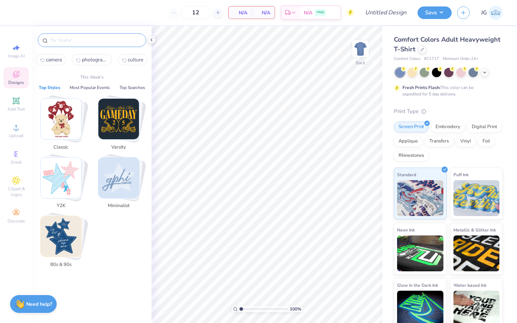
click at [66, 41] on input "text" at bounding box center [96, 40] width 92 height 7
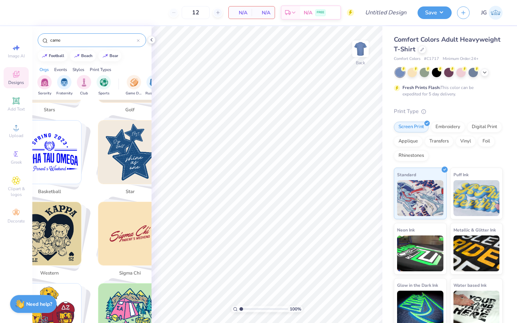
scroll to position [354, 0]
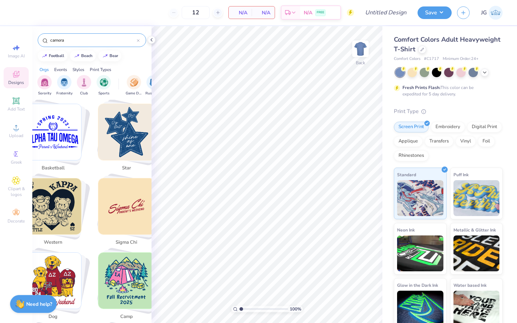
type input "camera"
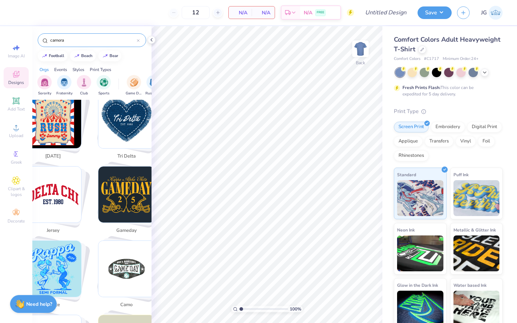
scroll to position [736, 0]
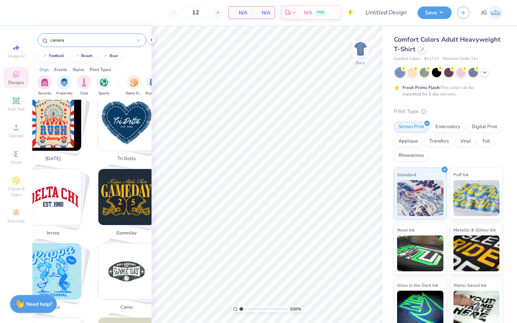
click at [138, 42] on icon at bounding box center [138, 40] width 3 height 3
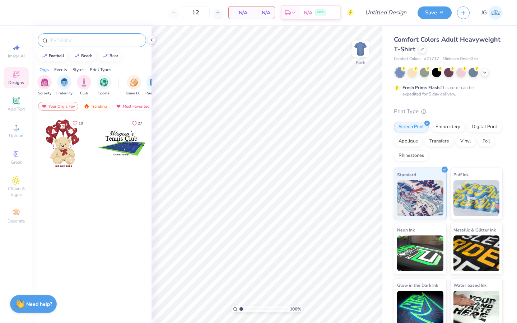
click at [87, 39] on input "text" at bounding box center [96, 40] width 92 height 7
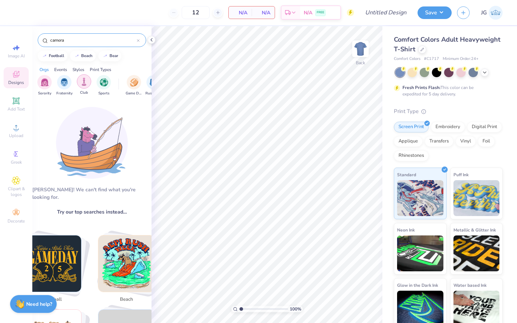
type input "camera"
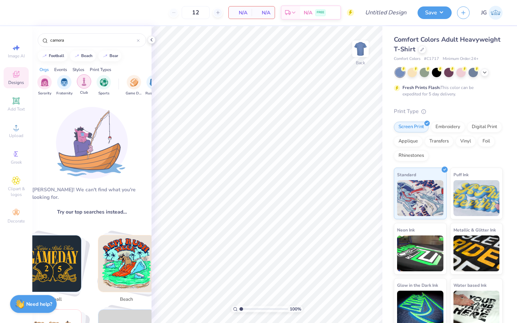
click at [85, 83] on img "filter for Club" at bounding box center [84, 82] width 8 height 8
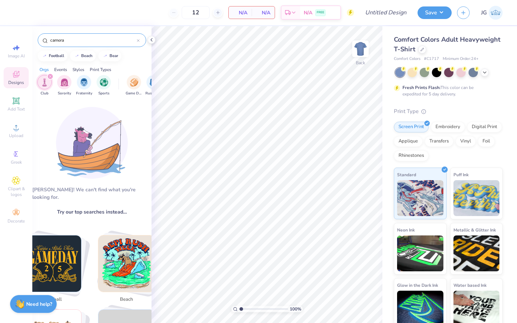
click at [141, 38] on div "camera" at bounding box center [92, 40] width 108 height 14
click at [137, 40] on icon at bounding box center [138, 40] width 3 height 3
click at [81, 55] on div "beach" at bounding box center [86, 55] width 11 height 4
type input "beach"
click at [139, 41] on icon at bounding box center [138, 40] width 3 height 3
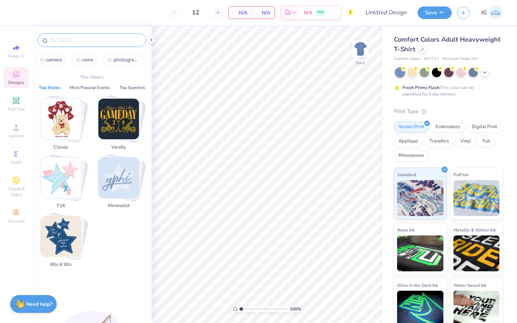
drag, startPoint x: 104, startPoint y: 41, endPoint x: 66, endPoint y: 41, distance: 38.8
click at [66, 41] on input "text" at bounding box center [96, 40] width 92 height 7
click at [85, 86] on button "Most Popular Events" at bounding box center [89, 87] width 44 height 7
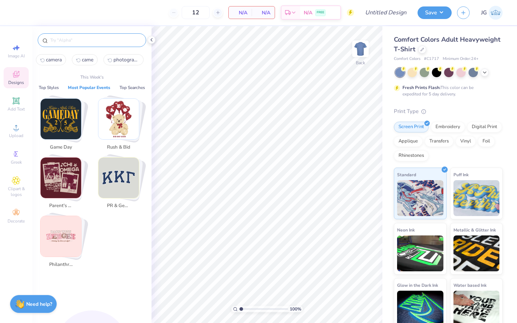
click at [72, 179] on img "Stack Card Button Parent's Weekend" at bounding box center [61, 178] width 41 height 41
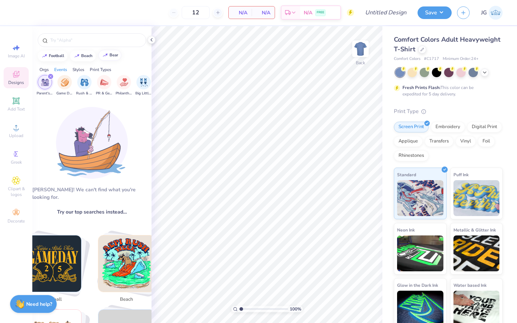
scroll to position [0, 89]
click at [52, 75] on div "filter for Parent's Weekend" at bounding box center [50, 76] width 6 height 6
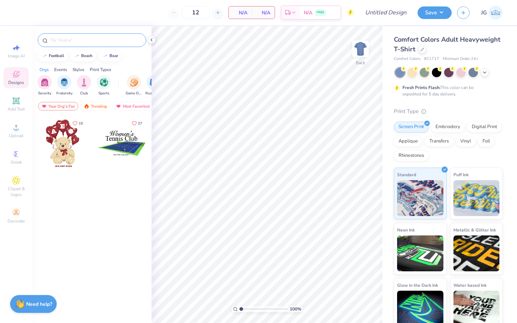
click at [70, 36] on div at bounding box center [92, 40] width 108 height 14
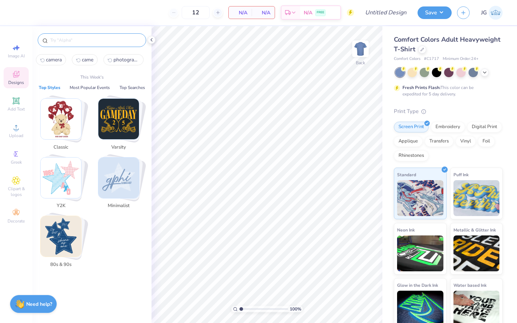
click at [69, 42] on input "text" at bounding box center [96, 40] width 92 height 7
click at [59, 58] on span "camera" at bounding box center [54, 59] width 16 height 7
type input "camera"
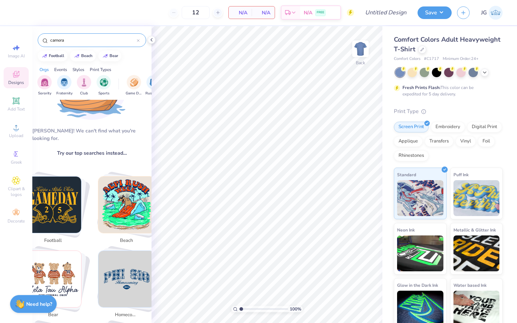
scroll to position [59, 0]
click at [138, 42] on div at bounding box center [138, 40] width 3 height 6
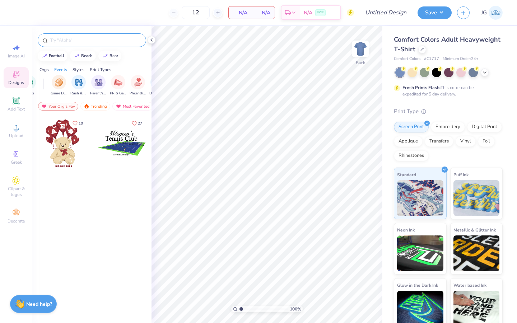
scroll to position [0, 0]
click at [67, 105] on div "Your Org's Fav" at bounding box center [58, 106] width 40 height 9
click at [94, 104] on div "Trending" at bounding box center [95, 106] width 30 height 9
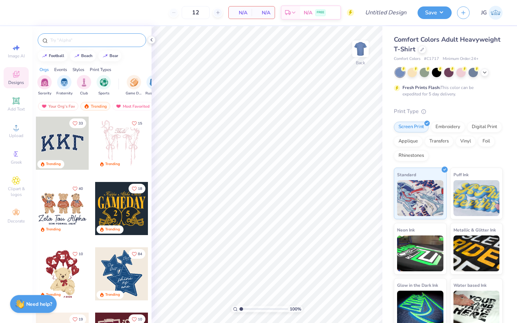
click at [119, 37] on input "text" at bounding box center [96, 40] width 92 height 7
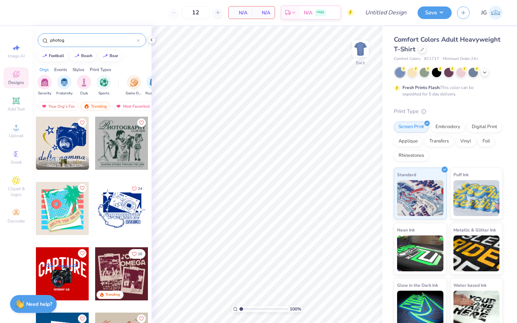
type input "photog"
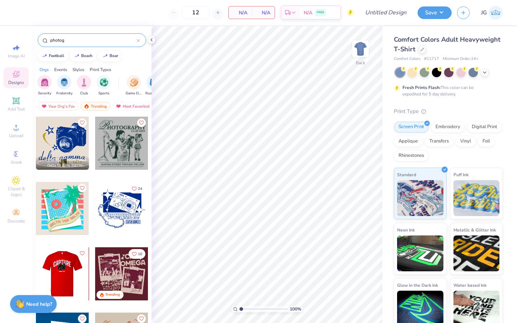
click at [75, 258] on div at bounding box center [62, 273] width 159 height 53
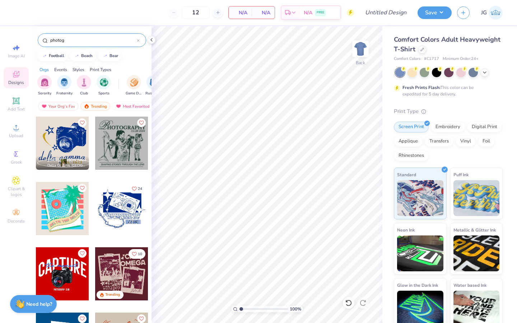
click at [111, 42] on input "photog" at bounding box center [93, 40] width 87 height 7
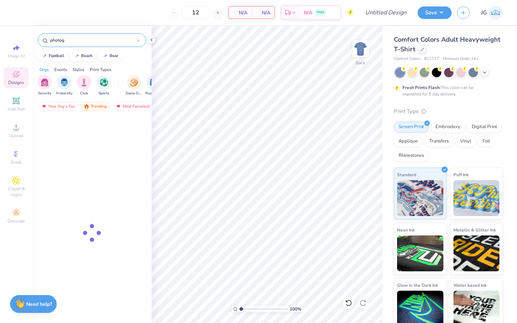
drag, startPoint x: 111, startPoint y: 42, endPoint x: 20, endPoint y: 28, distance: 91.1
click at [21, 28] on div "12 N/A Per Item N/A Total Est. Delivery N/A FREE Design Title Save JG Image AI …" at bounding box center [258, 161] width 517 height 323
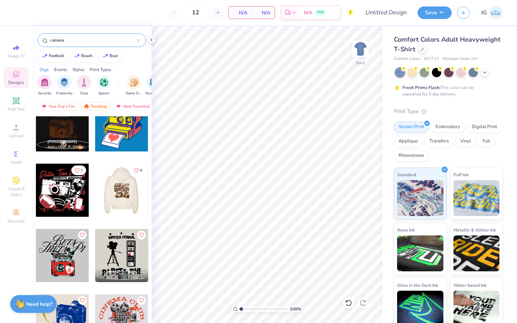
scroll to position [16, 0]
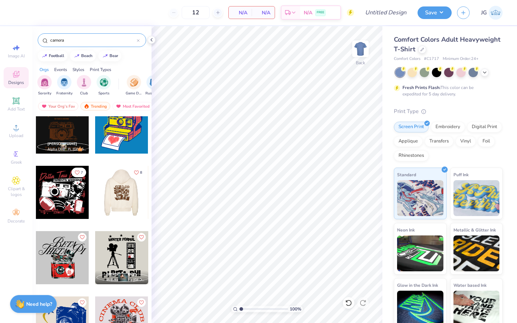
type input "camera"
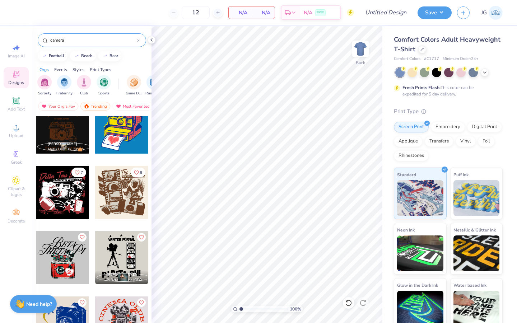
click at [111, 192] on div at bounding box center [174, 192] width 159 height 53
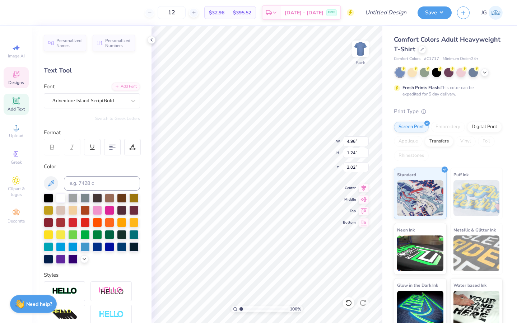
scroll to position [0, 0]
type textarea "T"
type textarea "Triton Photography"
type input "7.21"
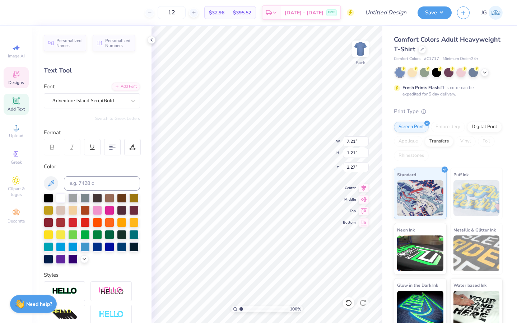
type input "1.21"
type input "3.27"
drag, startPoint x: 255, startPoint y: 306, endPoint x: 246, endPoint y: 308, distance: 8.8
type input "2.22"
click at [246, 308] on input "range" at bounding box center [263, 309] width 48 height 6
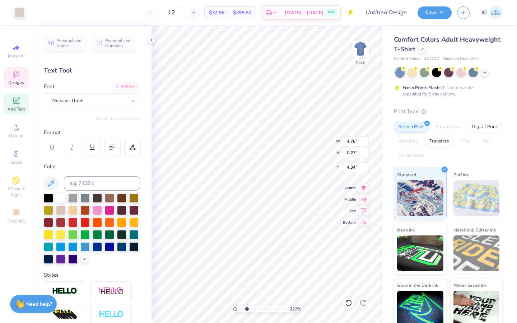
type input "4.76"
type input "0.27"
type input "4.34"
type input "4.75"
type input "0.56"
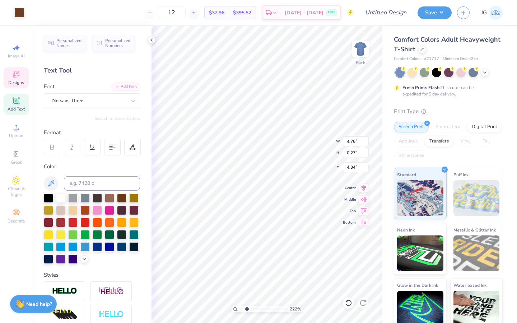
type input "4.19"
type input "4.76"
type input "0.27"
type input "4.34"
type input "2.49"
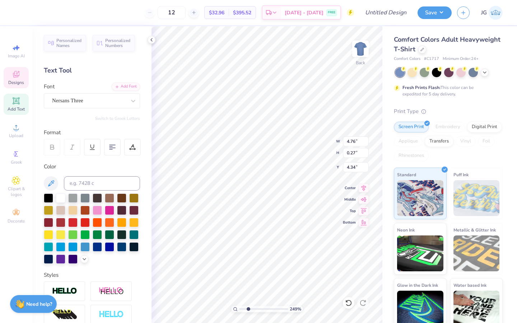
click at [248, 310] on input "range" at bounding box center [263, 309] width 48 height 6
type input "2.26"
type input "2.08"
type input "10.15"
click at [151, 40] on polyline at bounding box center [151, 39] width 1 height 3
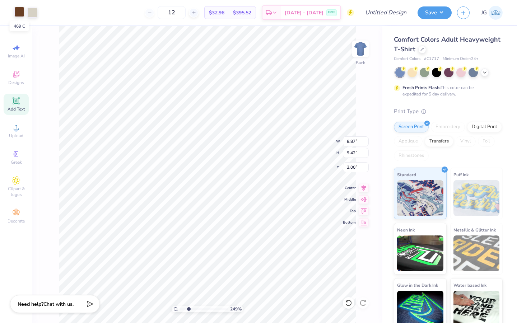
click at [16, 13] on div at bounding box center [19, 12] width 10 height 10
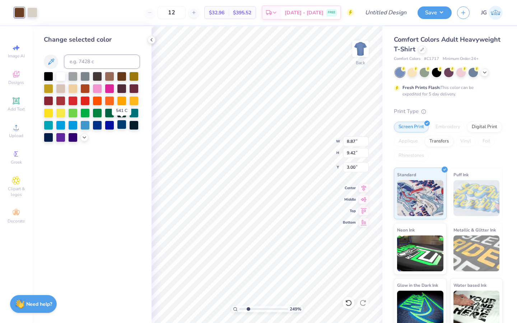
click at [119, 127] on div at bounding box center [121, 124] width 9 height 9
click at [151, 38] on icon at bounding box center [152, 40] width 6 height 6
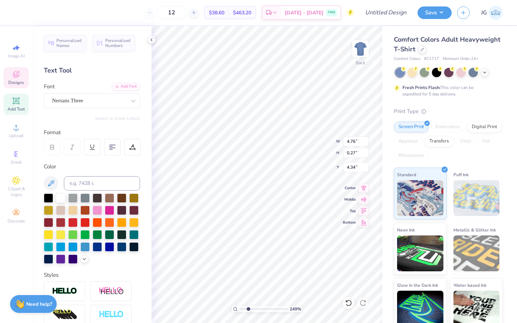
scroll to position [0, 0]
type textarea "F"
paste textarea "UC [GEOGRAPHIC_DATA]"
type textarea "UC [GEOGRAPHIC_DATA]"
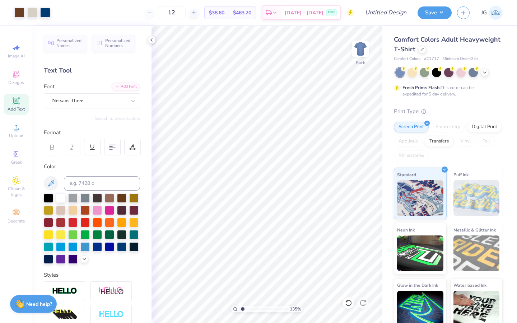
drag, startPoint x: 249, startPoint y: 309, endPoint x: 243, endPoint y: 309, distance: 6.5
type input "1.35"
click at [243, 309] on input "range" at bounding box center [263, 309] width 48 height 6
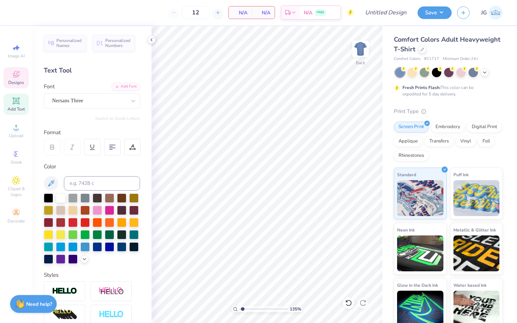
click at [18, 79] on div "Designs" at bounding box center [16, 77] width 25 height 21
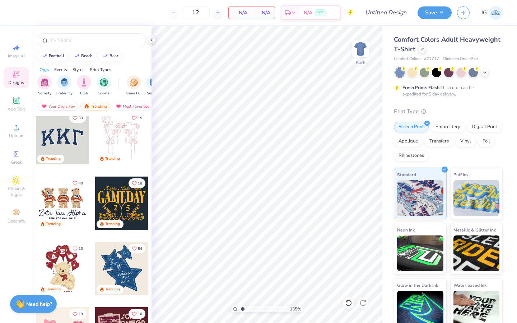
scroll to position [0, 0]
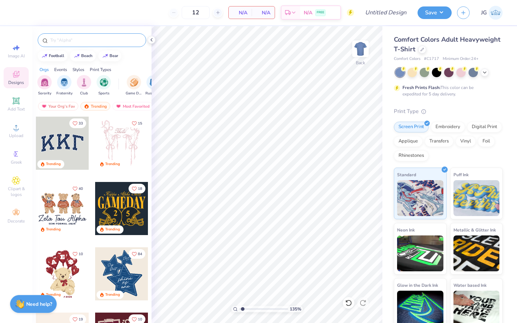
click at [100, 41] on input "text" at bounding box center [96, 40] width 92 height 7
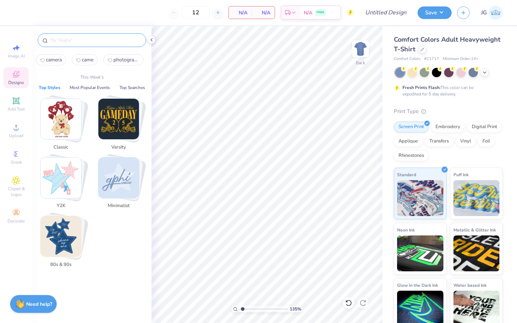
click at [111, 42] on input "text" at bounding box center [96, 40] width 92 height 7
click at [110, 42] on input "text" at bounding box center [96, 40] width 92 height 7
click at [99, 38] on input "fil" at bounding box center [93, 40] width 87 height 7
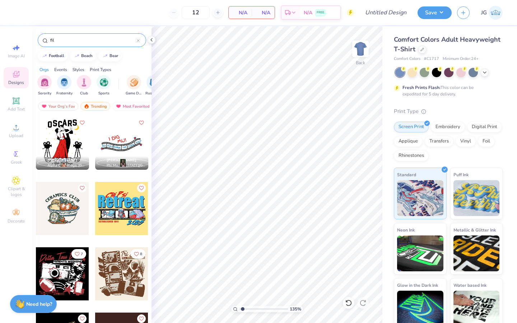
type input "fil"
click at [421, 49] on icon at bounding box center [422, 49] width 4 height 4
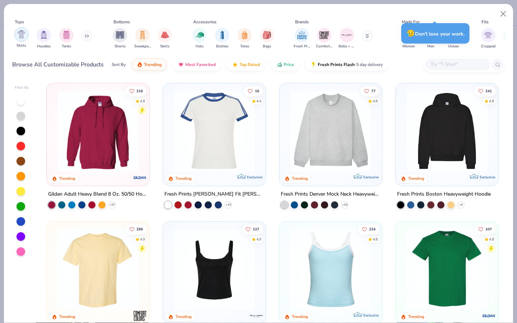
click at [23, 36] on img "filter for Shirts" at bounding box center [21, 34] width 8 height 8
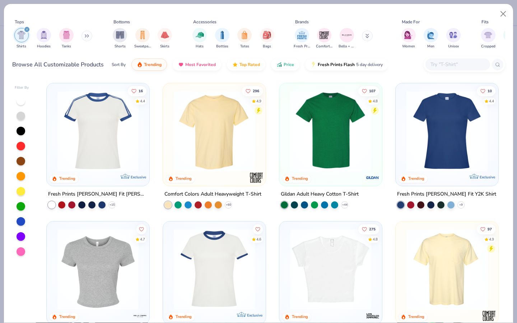
click at [317, 148] on img at bounding box center [330, 130] width 88 height 81
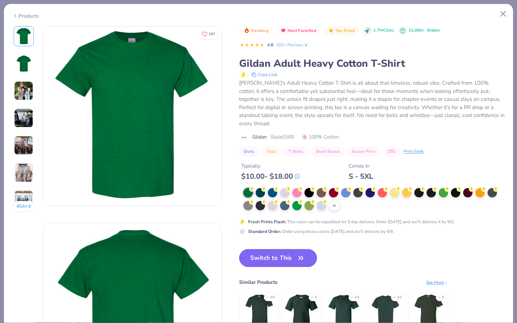
click at [334, 203] on icon at bounding box center [334, 206] width 6 height 6
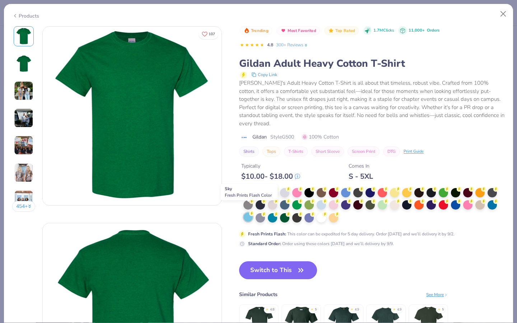
click at [250, 212] on div at bounding box center [247, 216] width 9 height 9
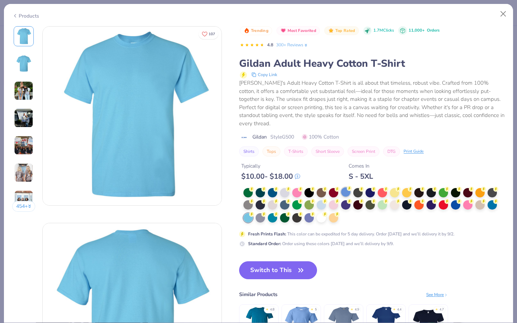
click at [348, 187] on div at bounding box center [345, 191] width 9 height 9
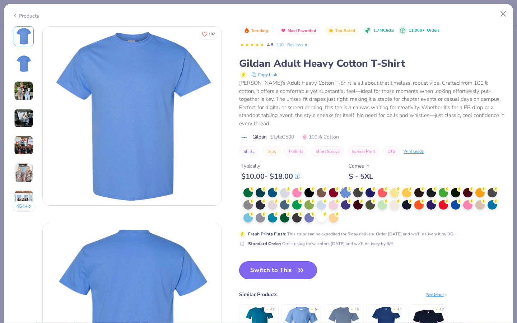
click at [274, 261] on button "Switch to This" at bounding box center [278, 270] width 78 height 18
click at [277, 262] on button "Switch to This" at bounding box center [278, 270] width 78 height 18
click at [290, 261] on button "Switch to This" at bounding box center [278, 270] width 78 height 18
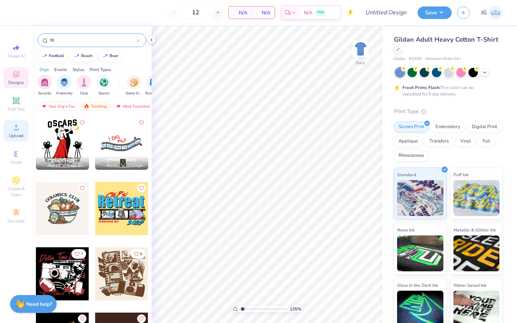
click at [19, 136] on span "Upload" at bounding box center [16, 136] width 14 height 6
click at [10, 127] on div "Upload" at bounding box center [16, 130] width 25 height 21
